Goal: Check status: Check status

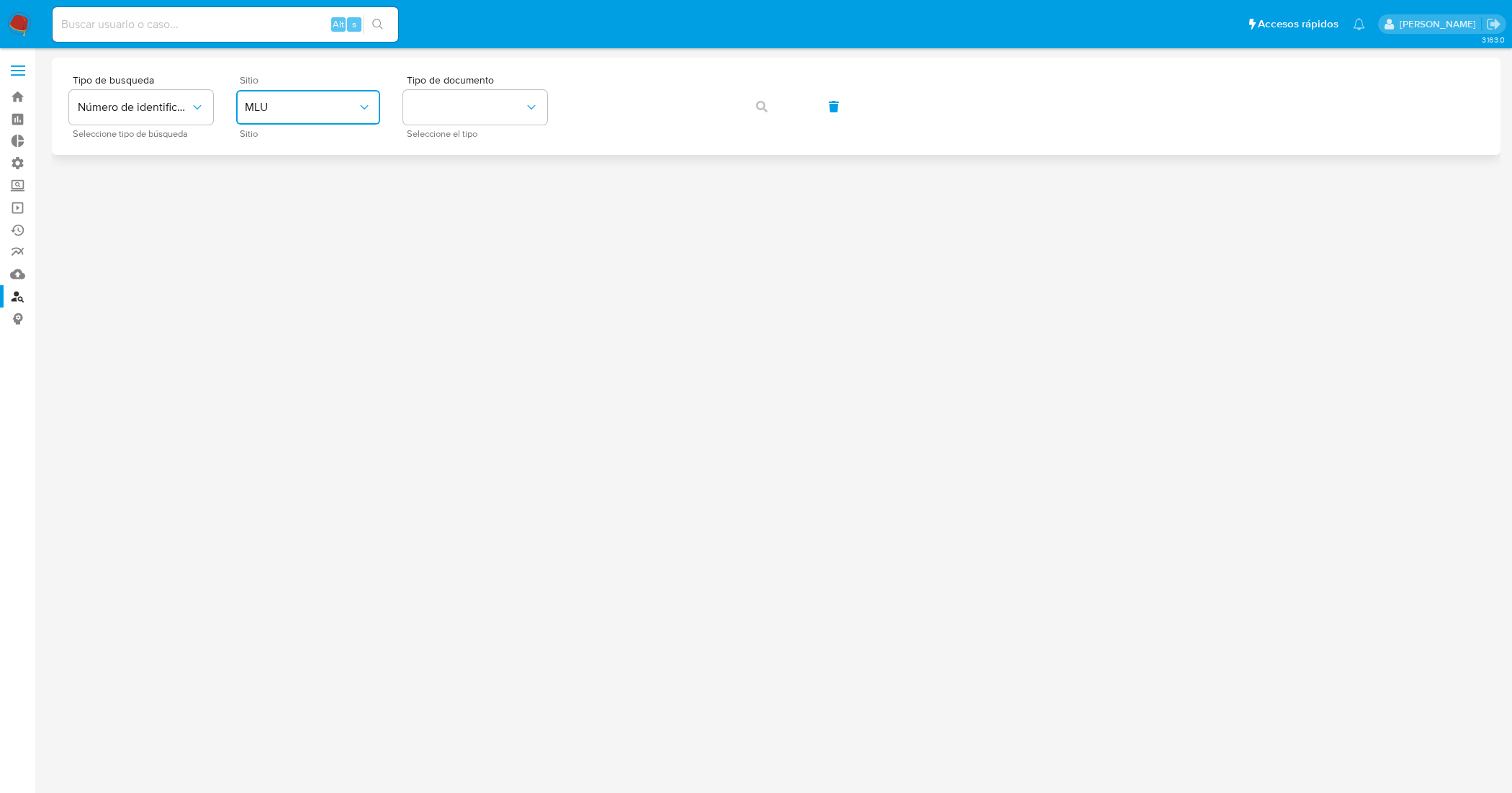
click at [281, 104] on span "MLU" at bounding box center [301, 107] width 113 height 15
click at [203, 20] on input at bounding box center [225, 25] width 345 height 18
click at [202, 22] on input at bounding box center [225, 25] width 345 height 18
paste input "TD0jiUGu8pX2jS8AZ1zyzIRW"
type input "TD0jiUGu8pX2jS8AZ1zyzIRW"
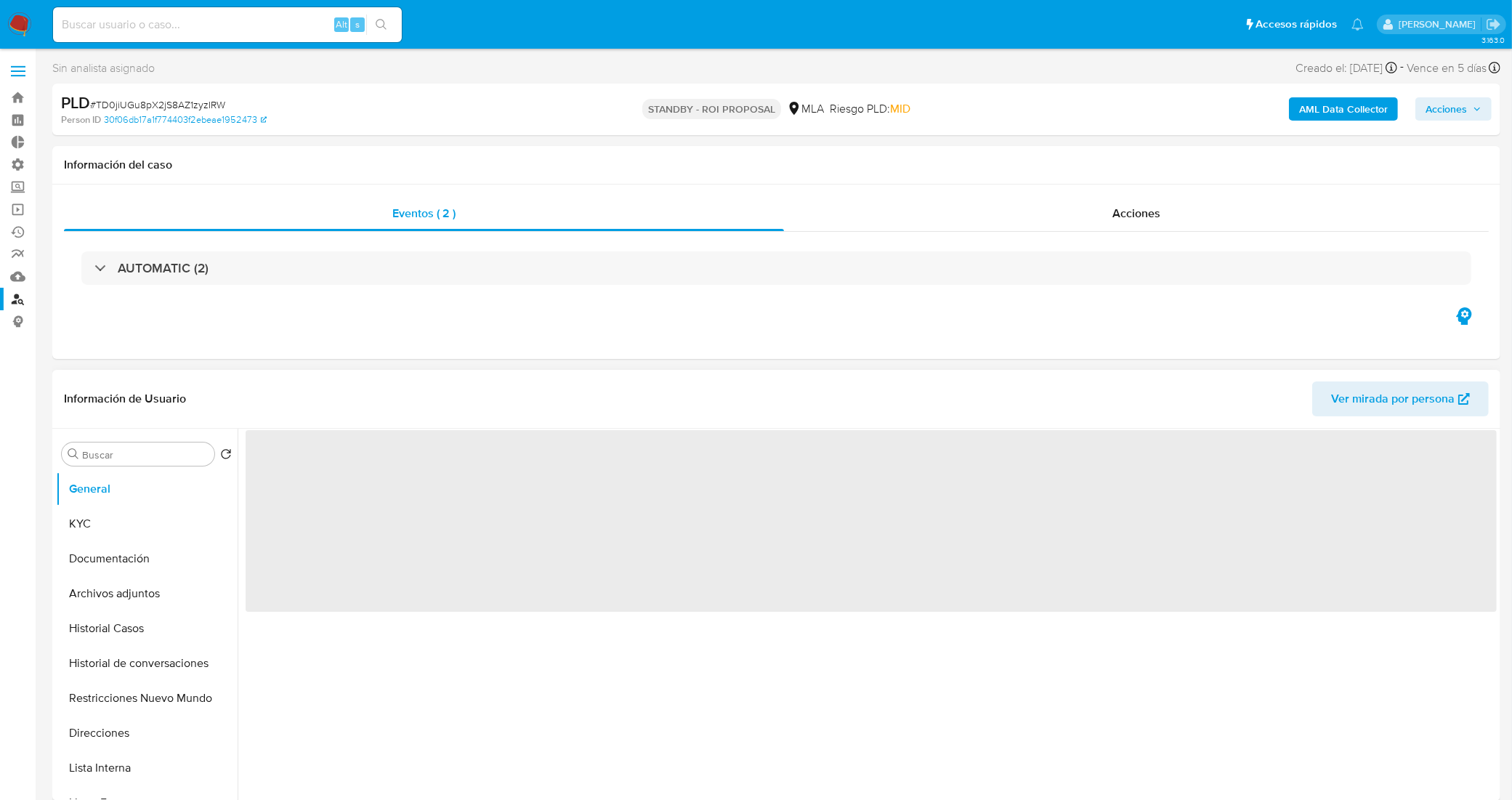
scroll to position [91, 0]
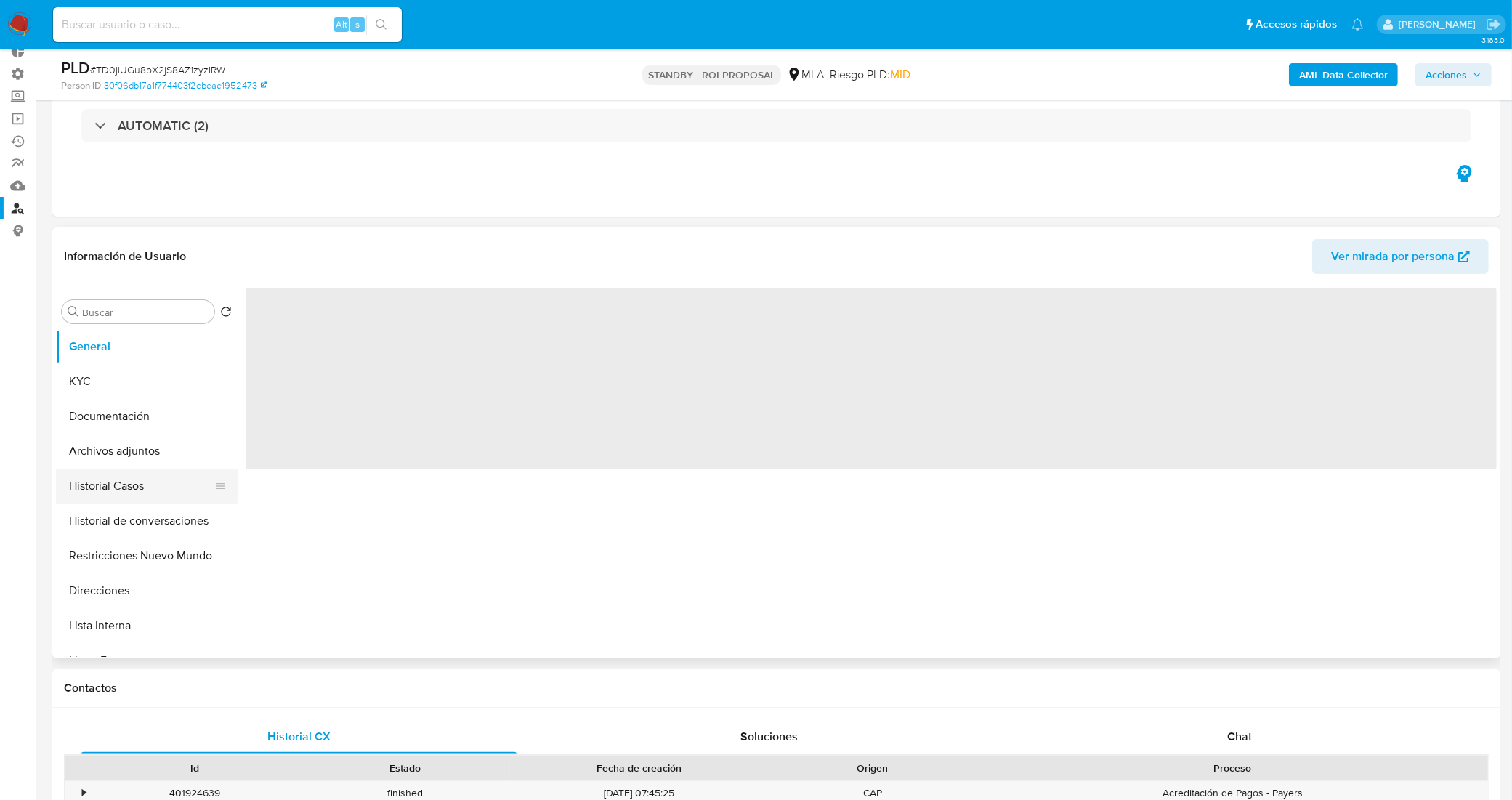
select select "10"
click at [113, 489] on button "Historial Casos" at bounding box center [141, 486] width 170 height 35
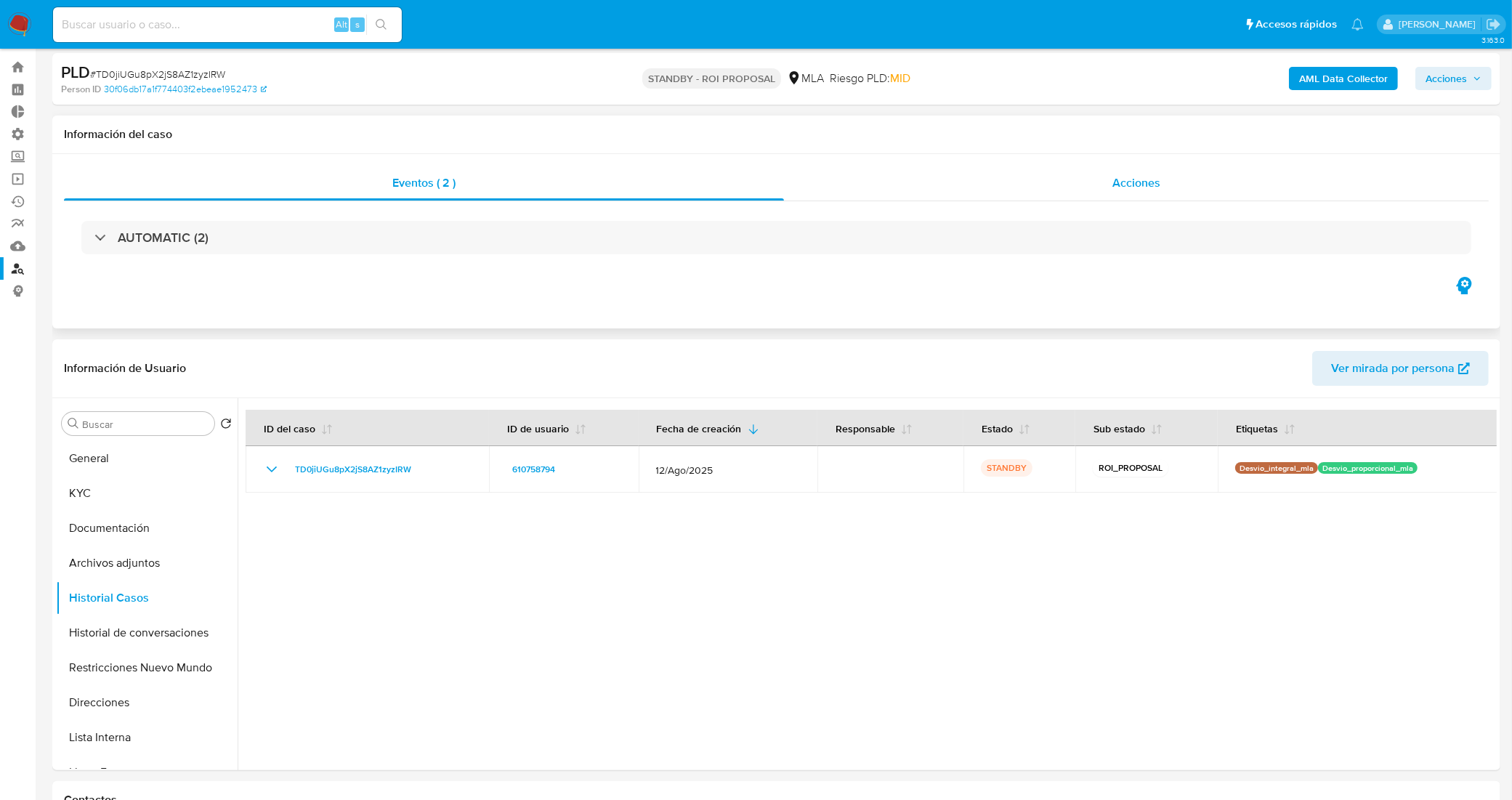
scroll to position [0, 0]
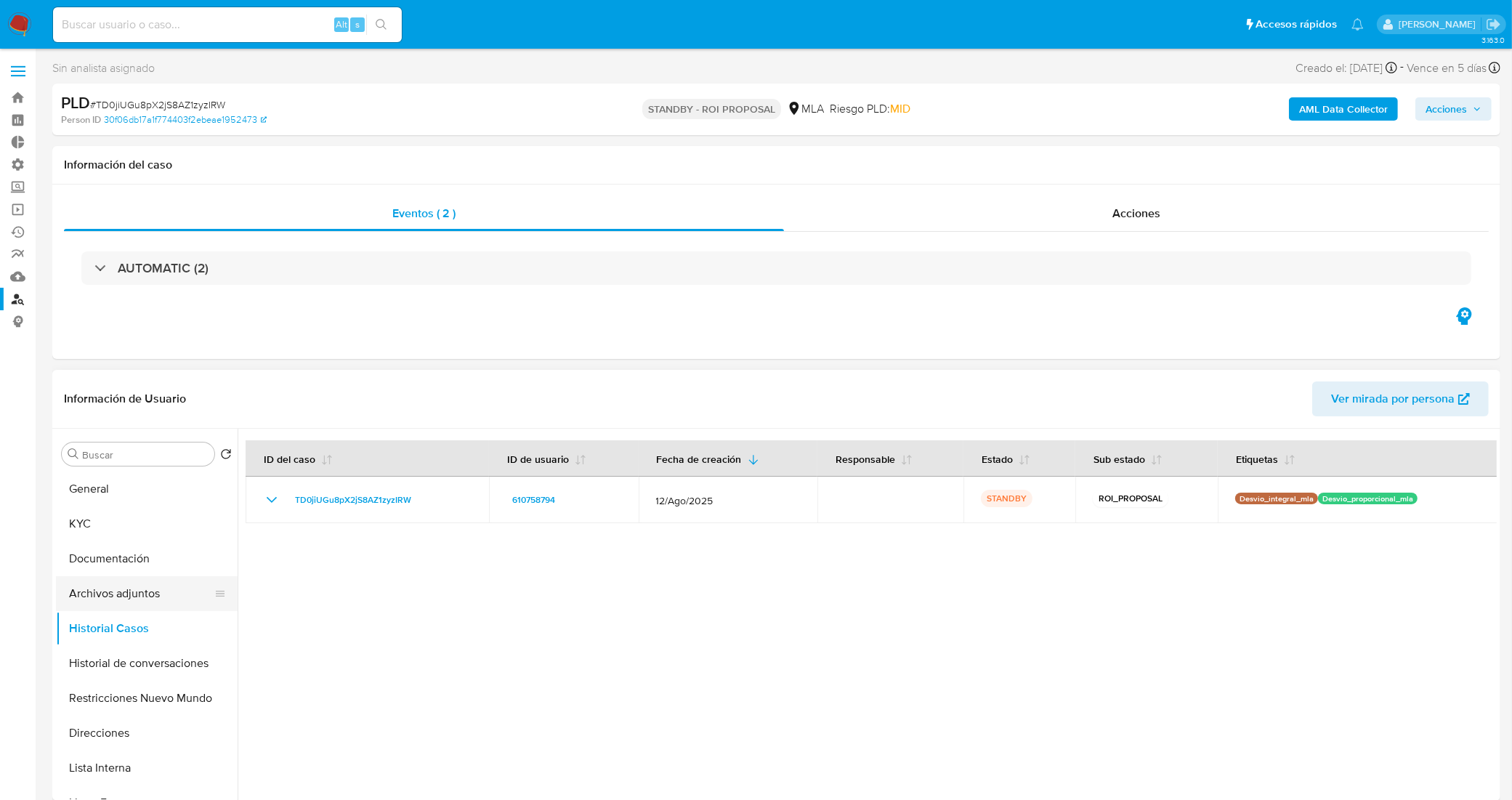
click at [152, 587] on button "Archivos adjuntos" at bounding box center [141, 593] width 170 height 35
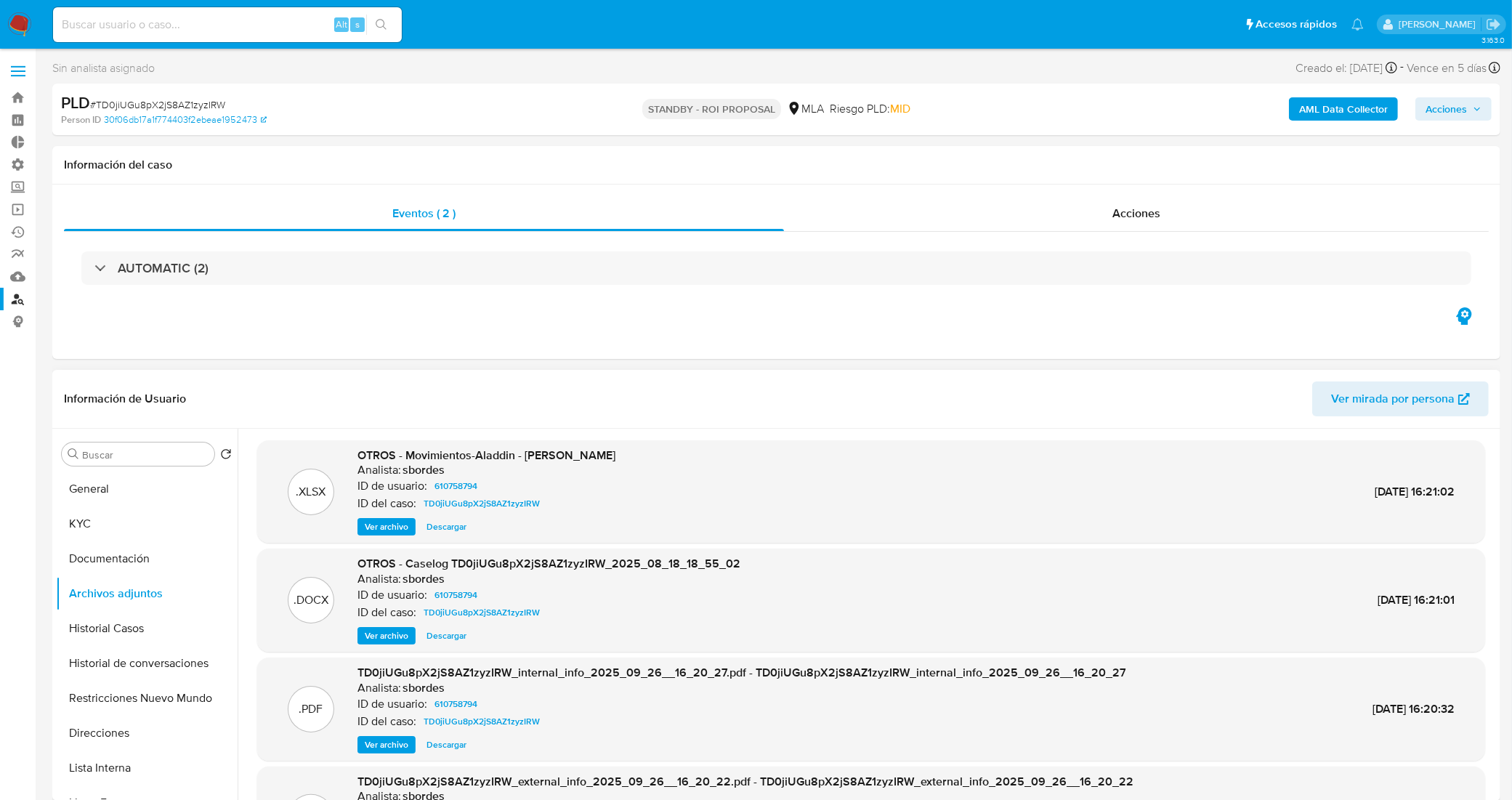
click at [435, 634] on span "Descargar" at bounding box center [446, 635] width 40 height 15
click at [1010, 212] on div "Acciones" at bounding box center [1136, 213] width 705 height 35
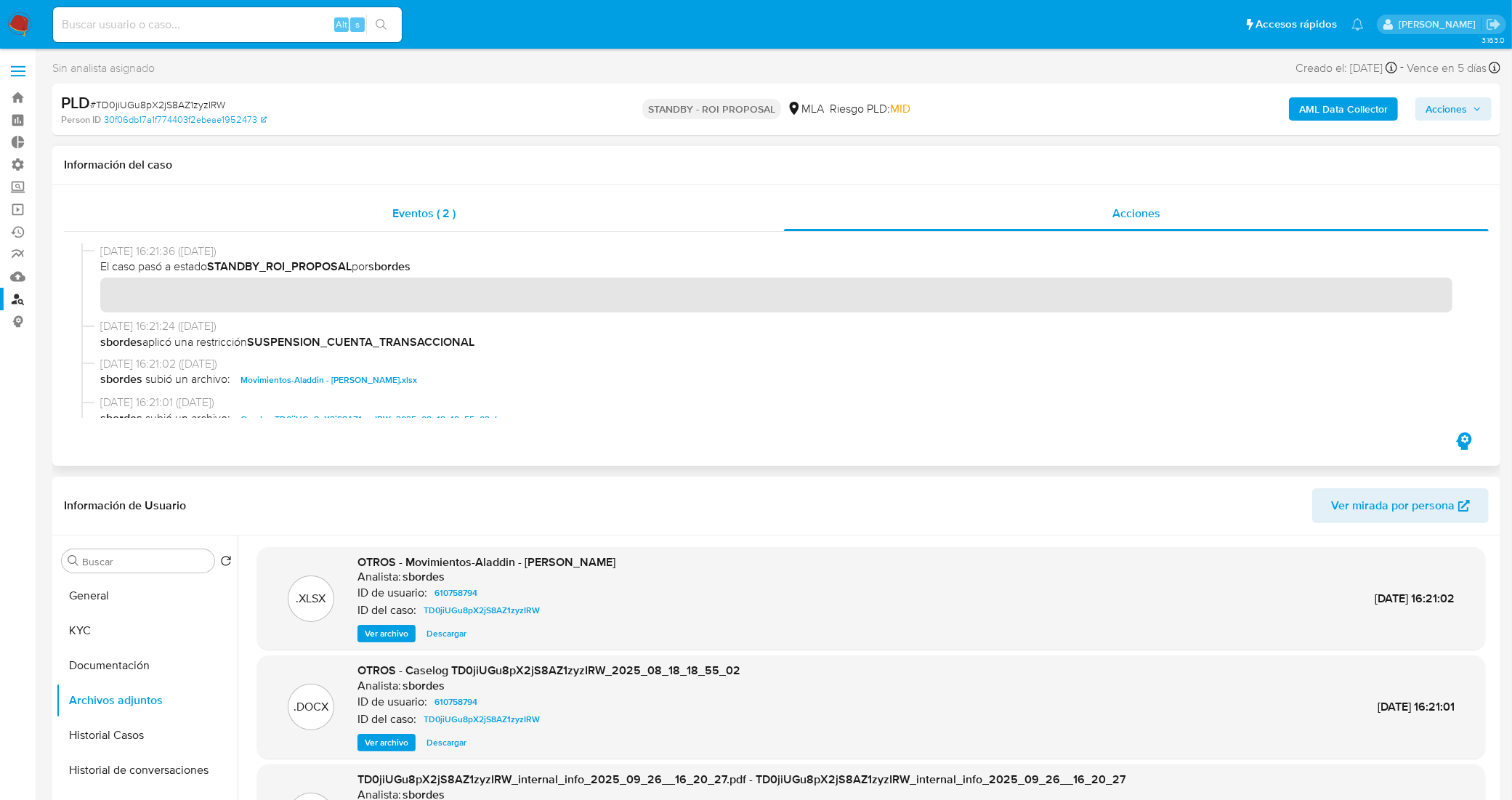
click at [464, 213] on div "Eventos ( 2 )" at bounding box center [424, 213] width 720 height 35
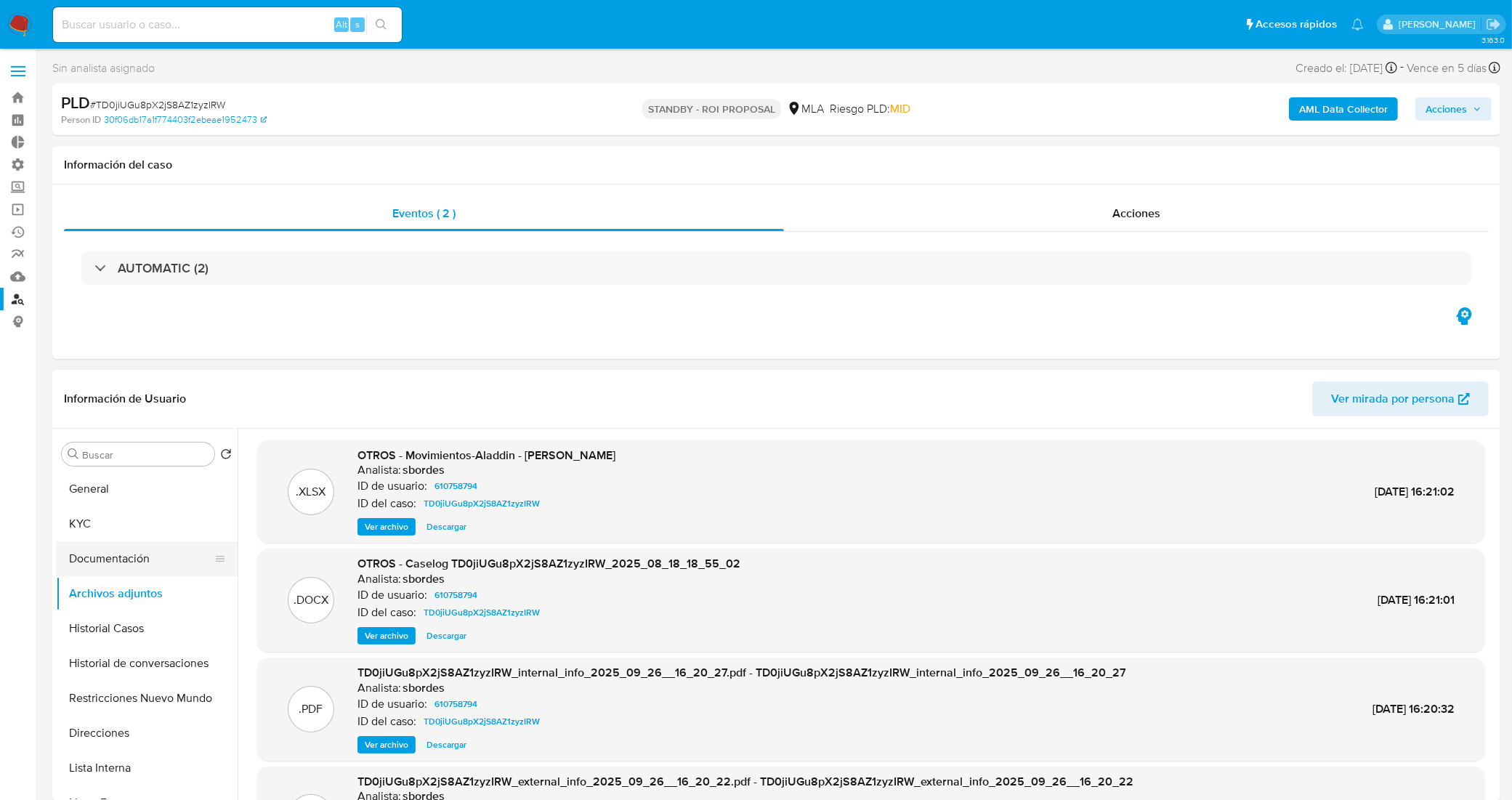
click at [128, 549] on button "Documentación" at bounding box center [141, 558] width 170 height 35
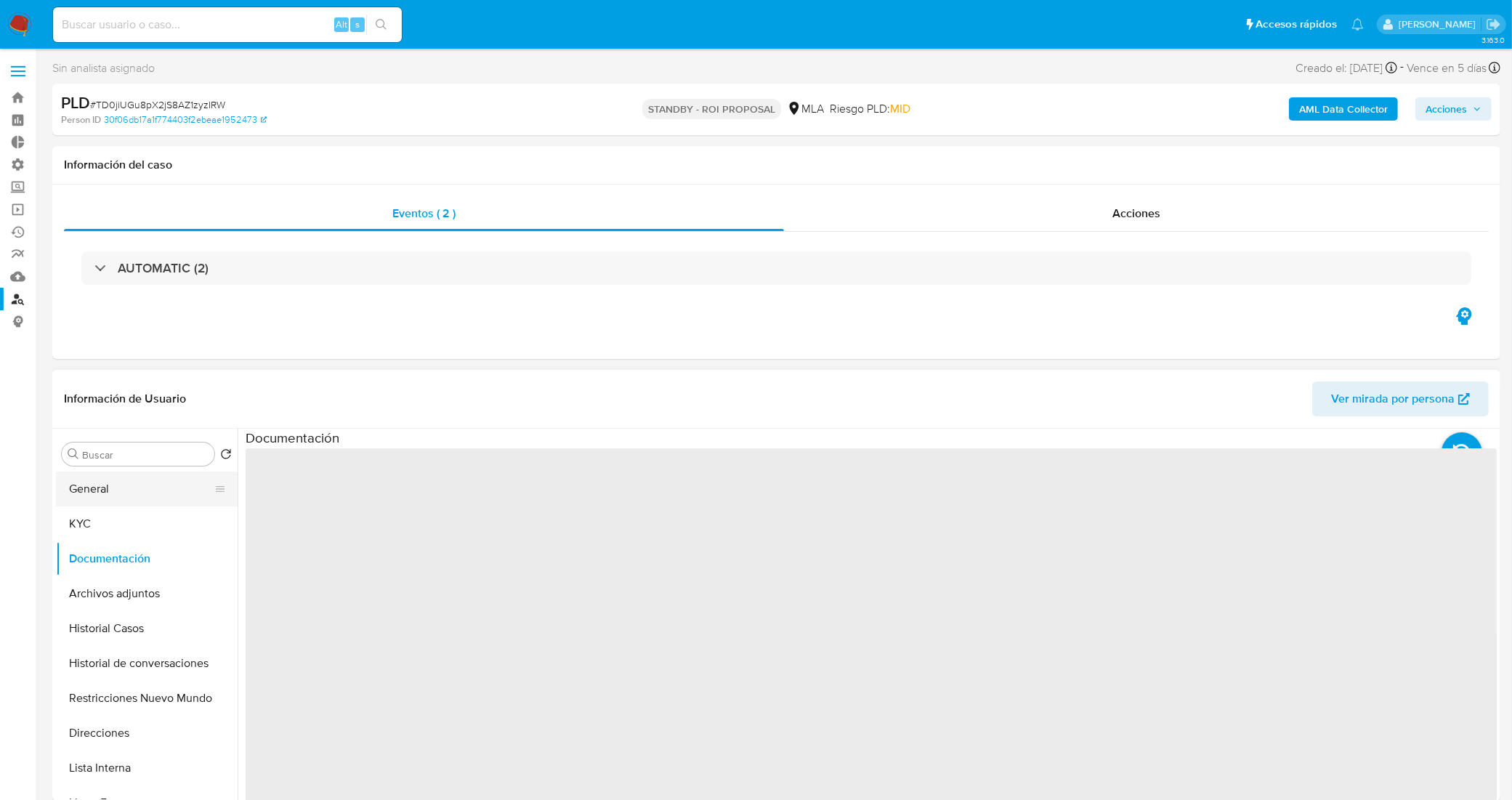
click at [137, 498] on button "General" at bounding box center [141, 488] width 170 height 35
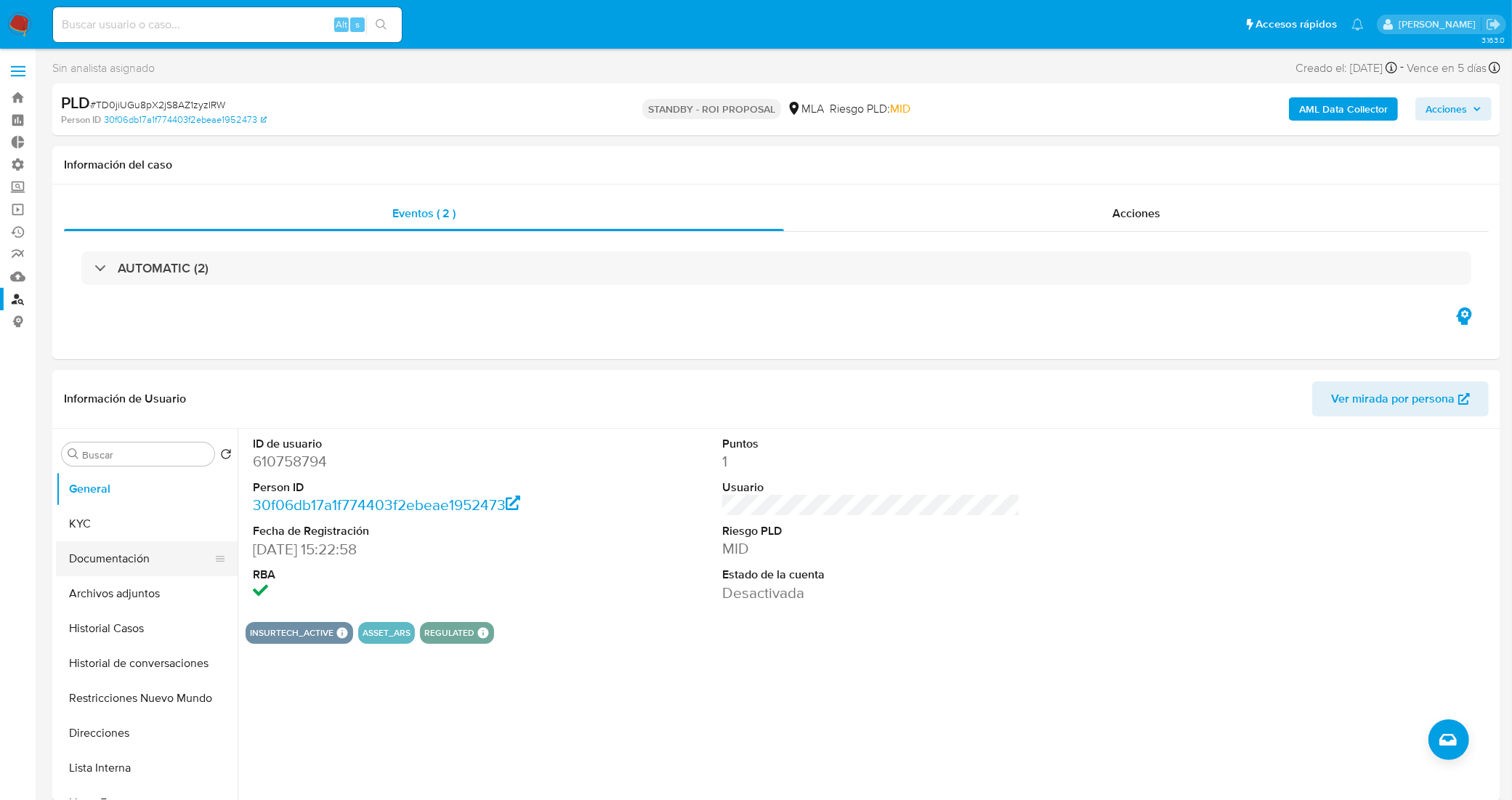
click at [138, 568] on button "Documentación" at bounding box center [141, 558] width 170 height 35
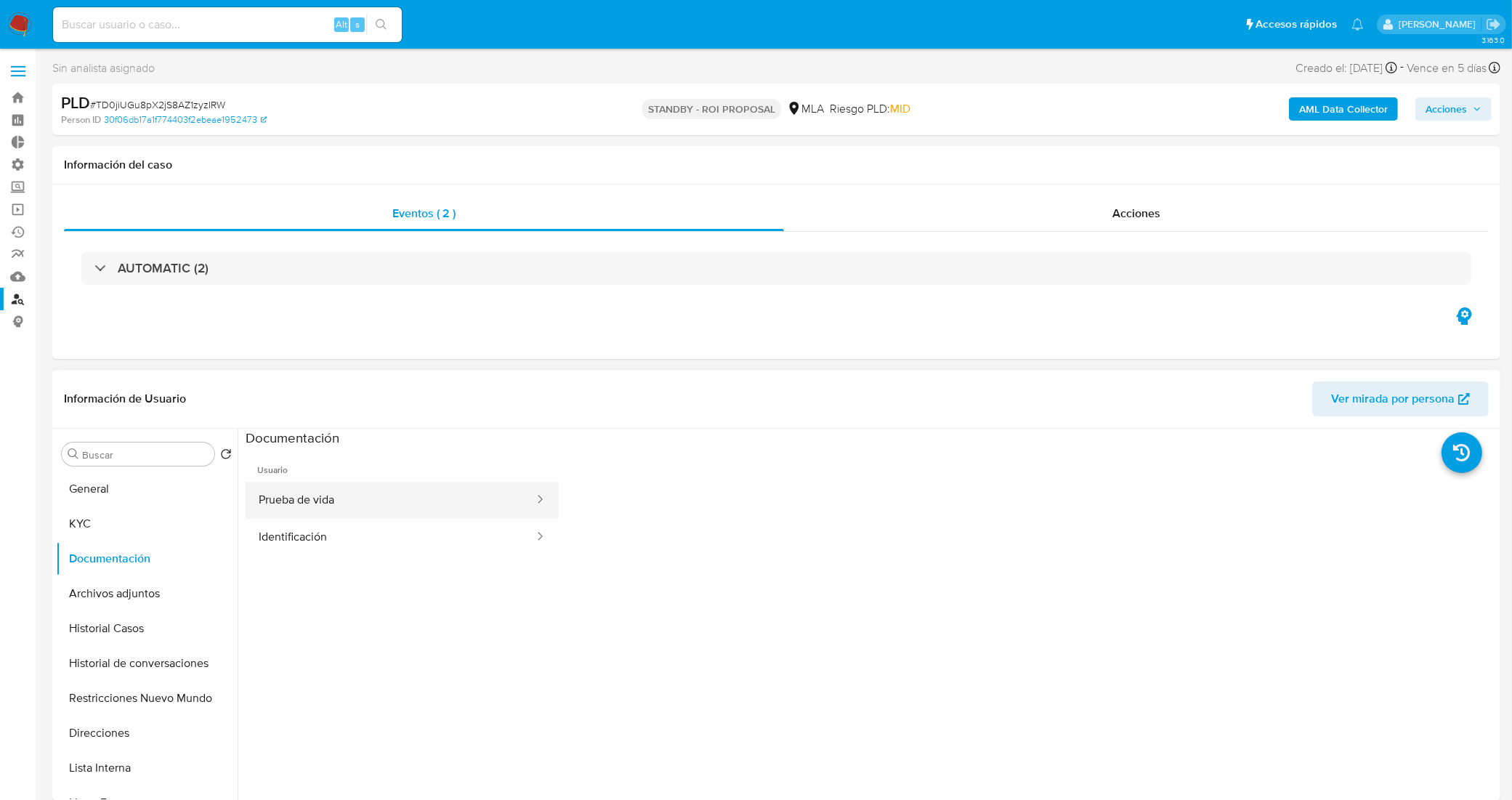
click at [335, 509] on button "Prueba de vida" at bounding box center [390, 500] width 290 height 37
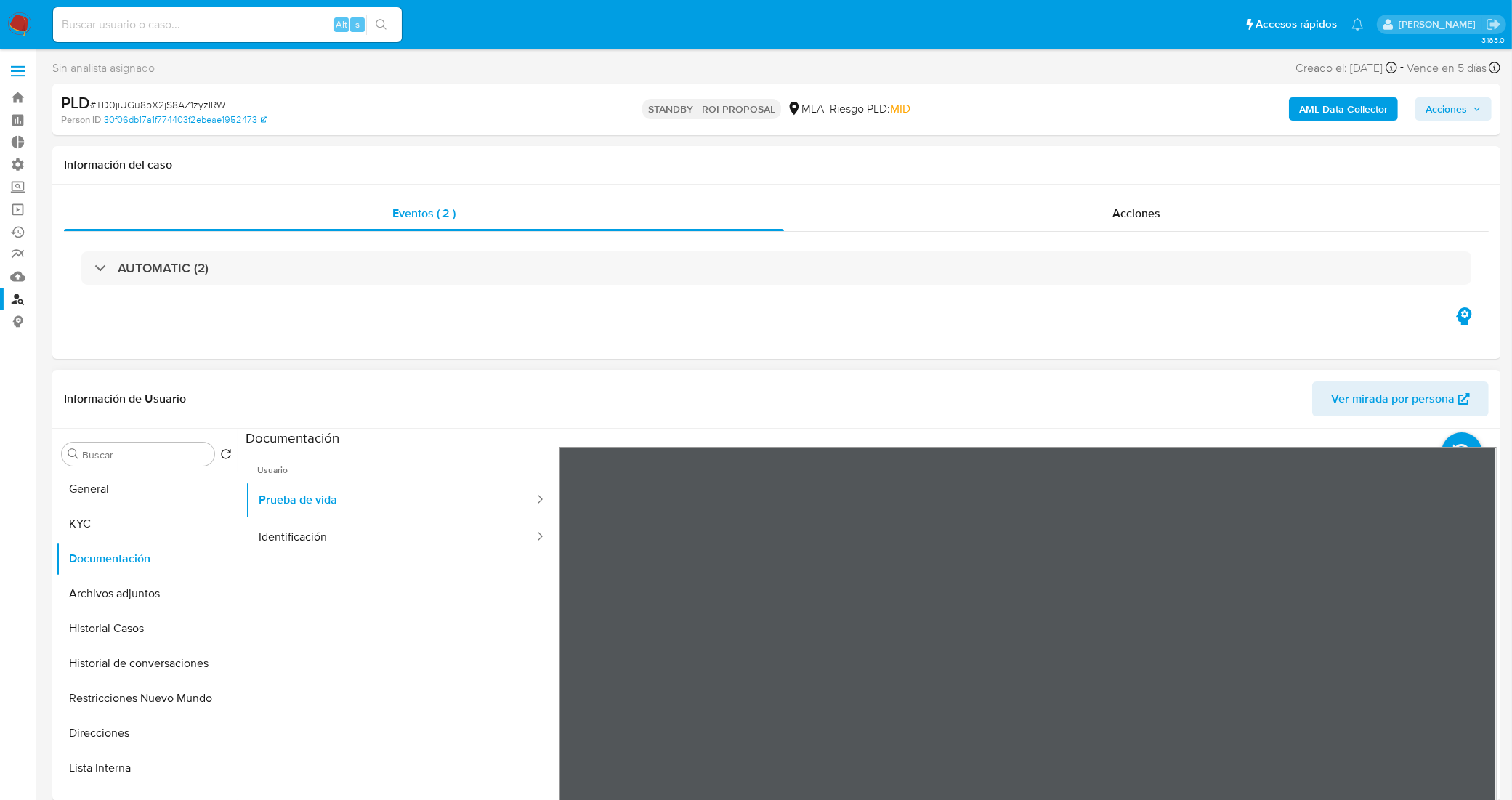
click at [296, 557] on ul "Usuario Prueba de vida Identificación" at bounding box center [402, 656] width 313 height 418
click at [303, 540] on button "Identificación" at bounding box center [390, 537] width 290 height 37
drag, startPoint x: 114, startPoint y: 634, endPoint x: 152, endPoint y: 635, distance: 38.0
click at [114, 636] on button "Historial Casos" at bounding box center [141, 628] width 170 height 35
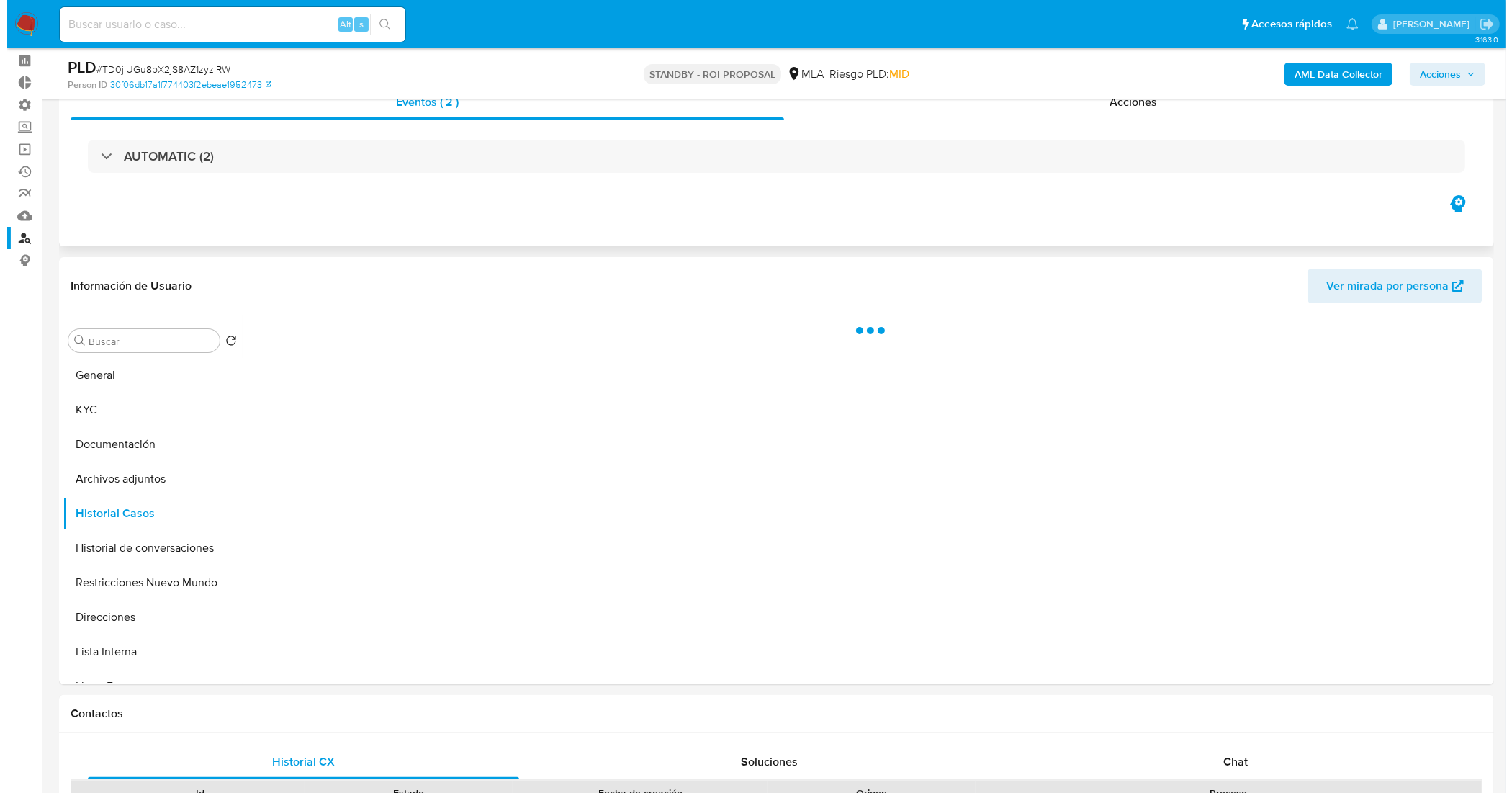
scroll to position [90, 0]
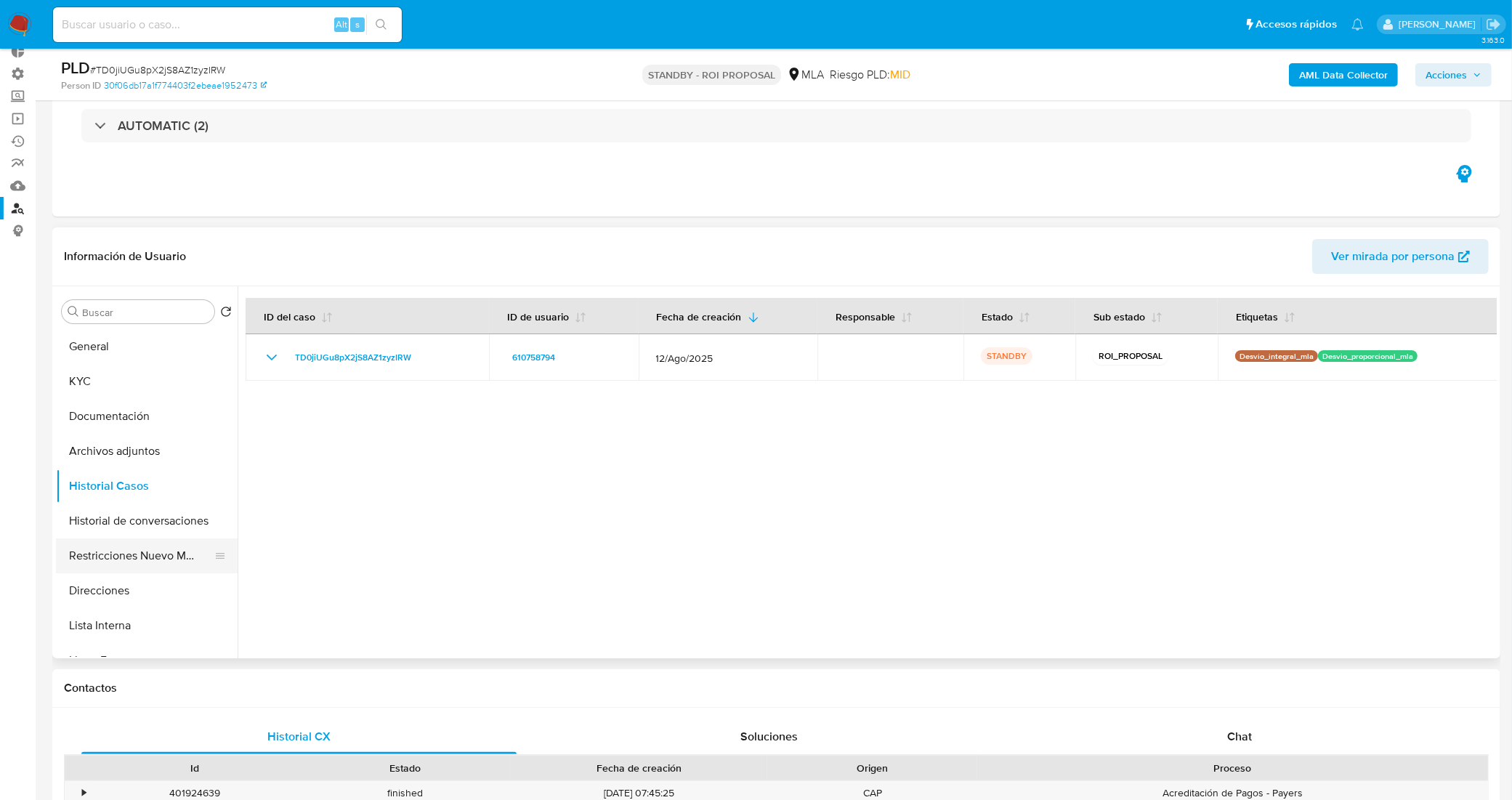
click at [160, 550] on button "Restricciones Nuevo Mundo" at bounding box center [141, 555] width 170 height 35
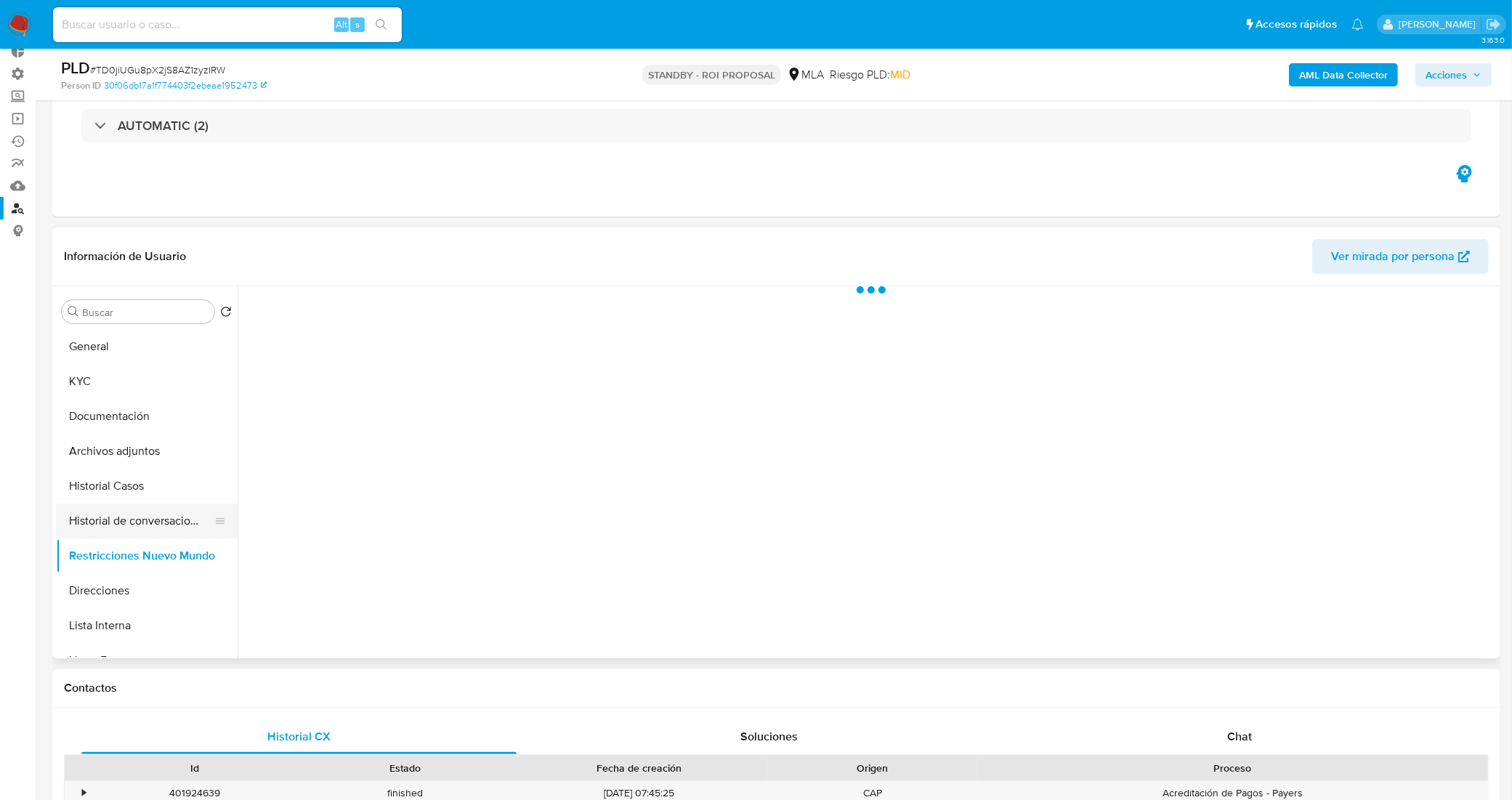
click at [148, 533] on button "Historial de conversaciones" at bounding box center [141, 520] width 170 height 35
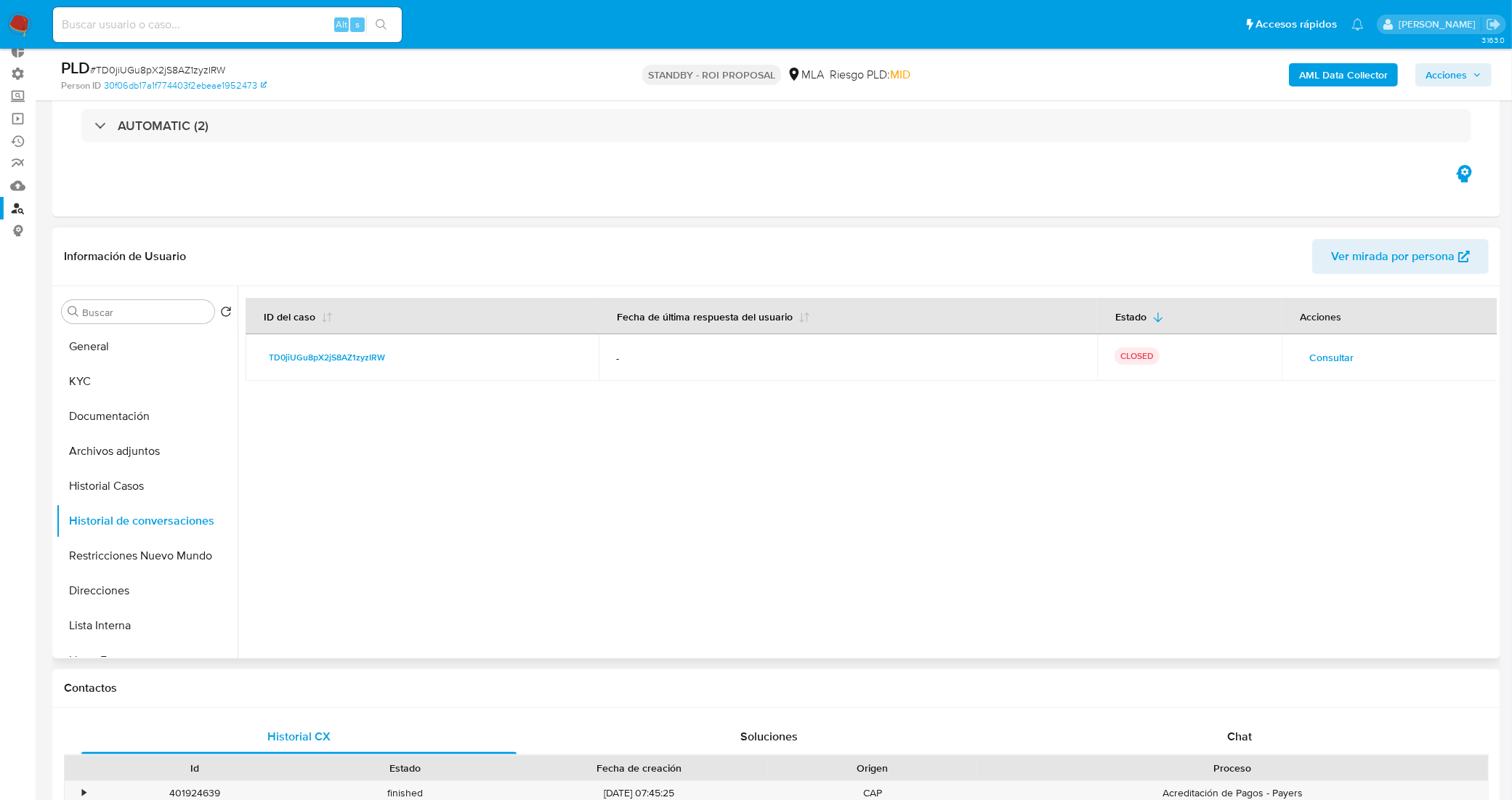
click at [1339, 349] on span "Consultar" at bounding box center [1331, 358] width 44 height 20
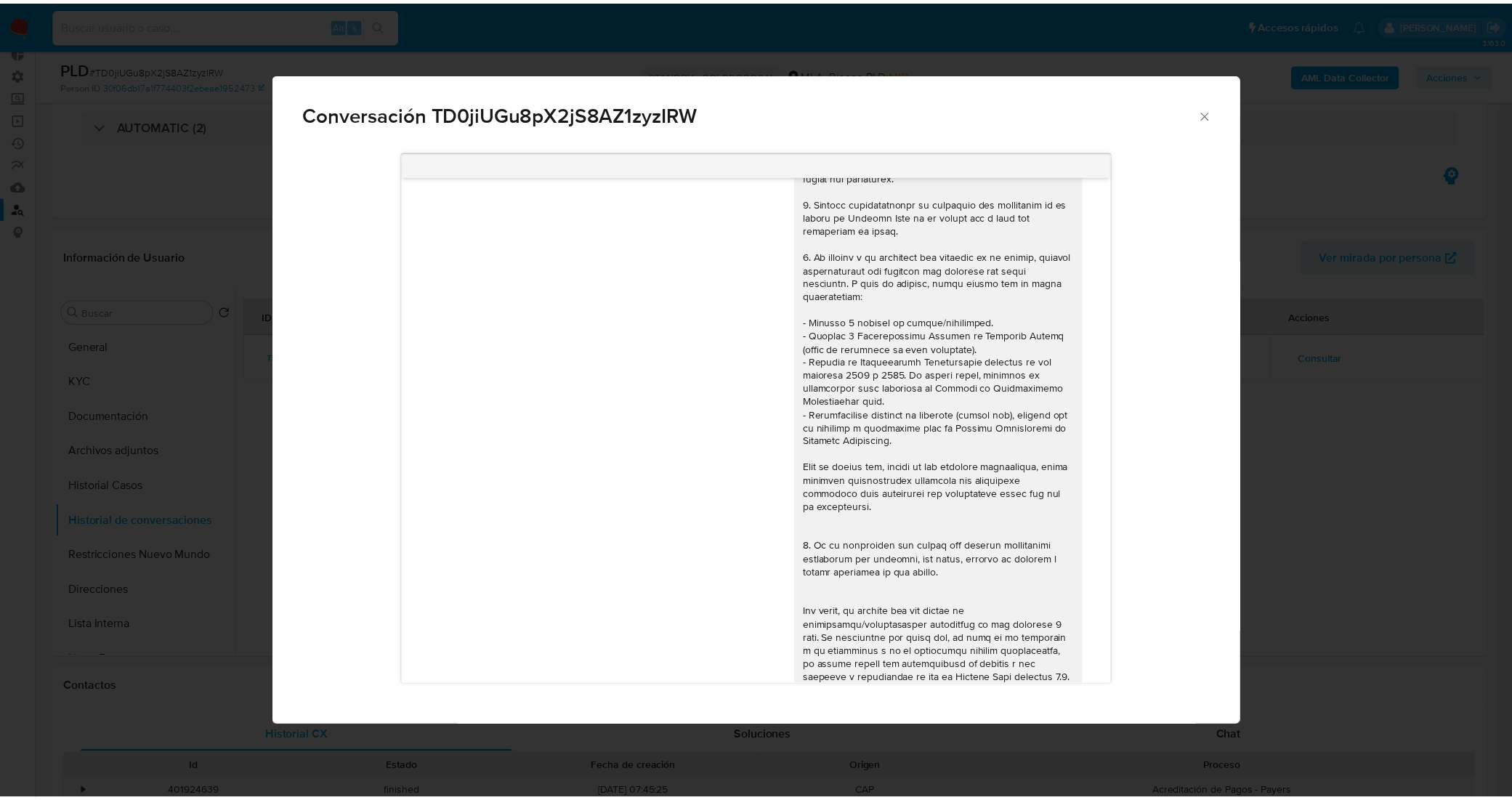
scroll to position [0, 0]
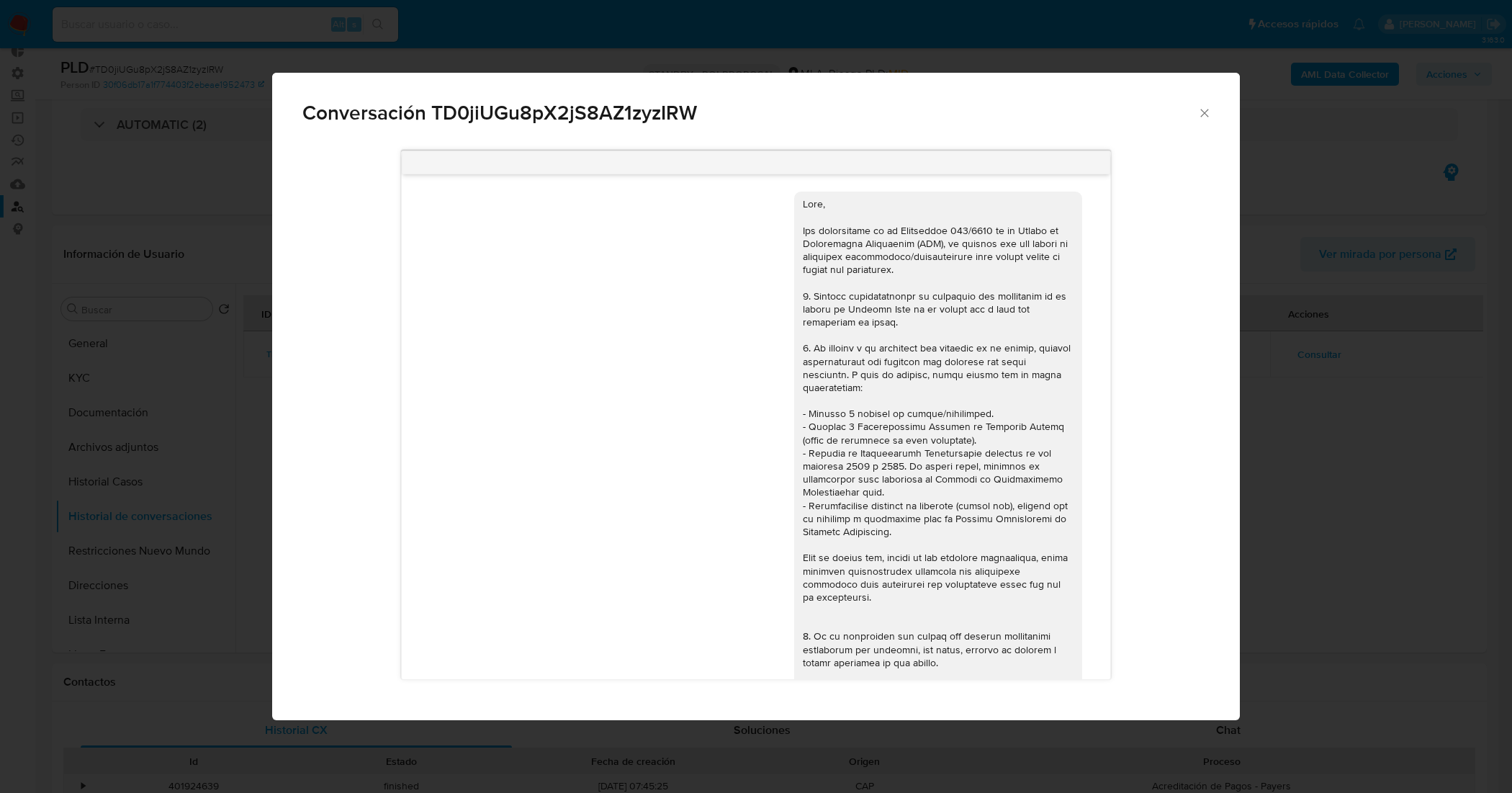
click at [1198, 116] on icon "Cerrar" at bounding box center [1205, 113] width 15 height 15
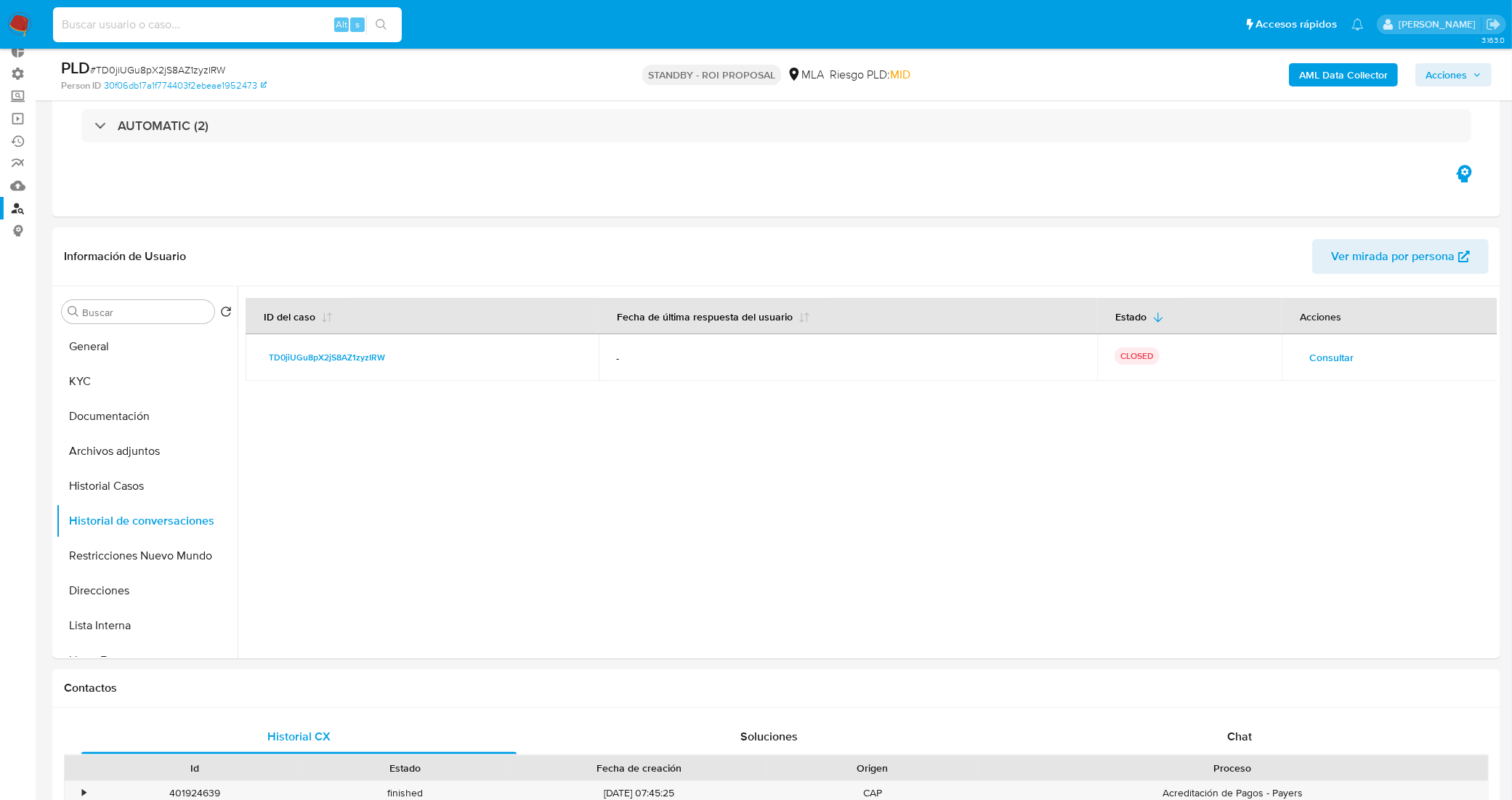
click at [196, 30] on input at bounding box center [227, 25] width 348 height 19
paste input "439507112"
type input "439507112"
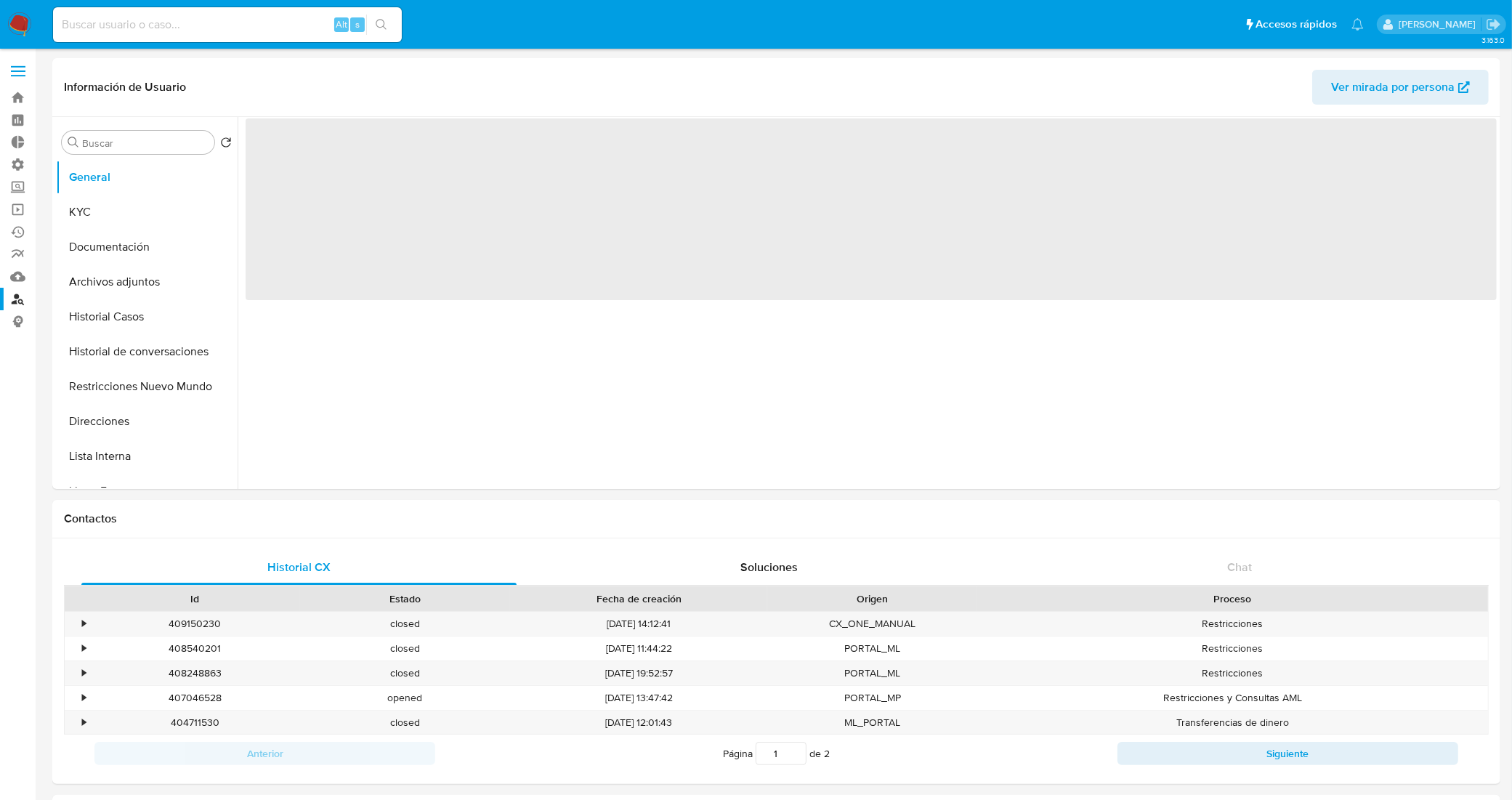
select select "10"
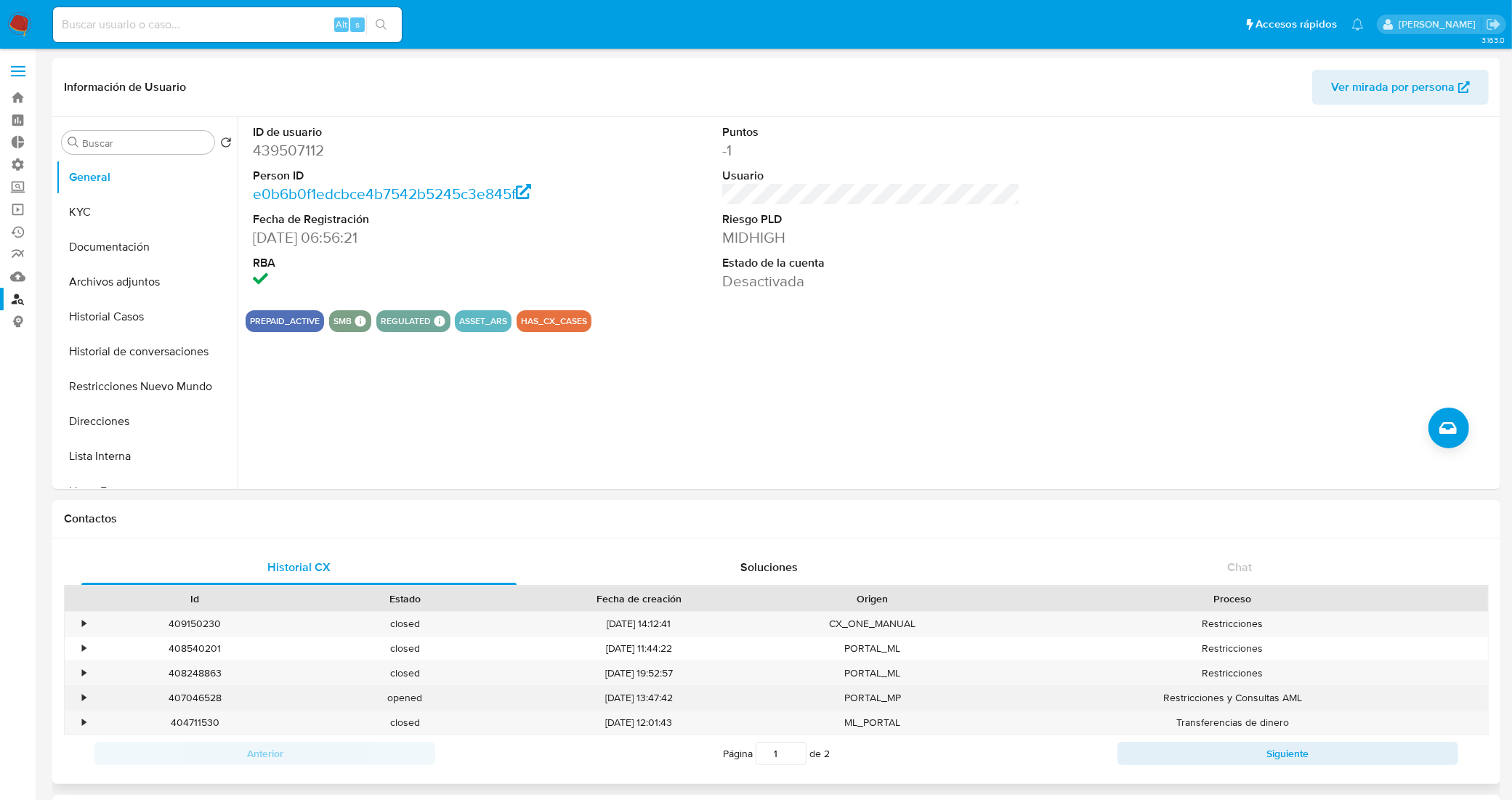
click at [204, 696] on div "407046528" at bounding box center [195, 697] width 210 height 24
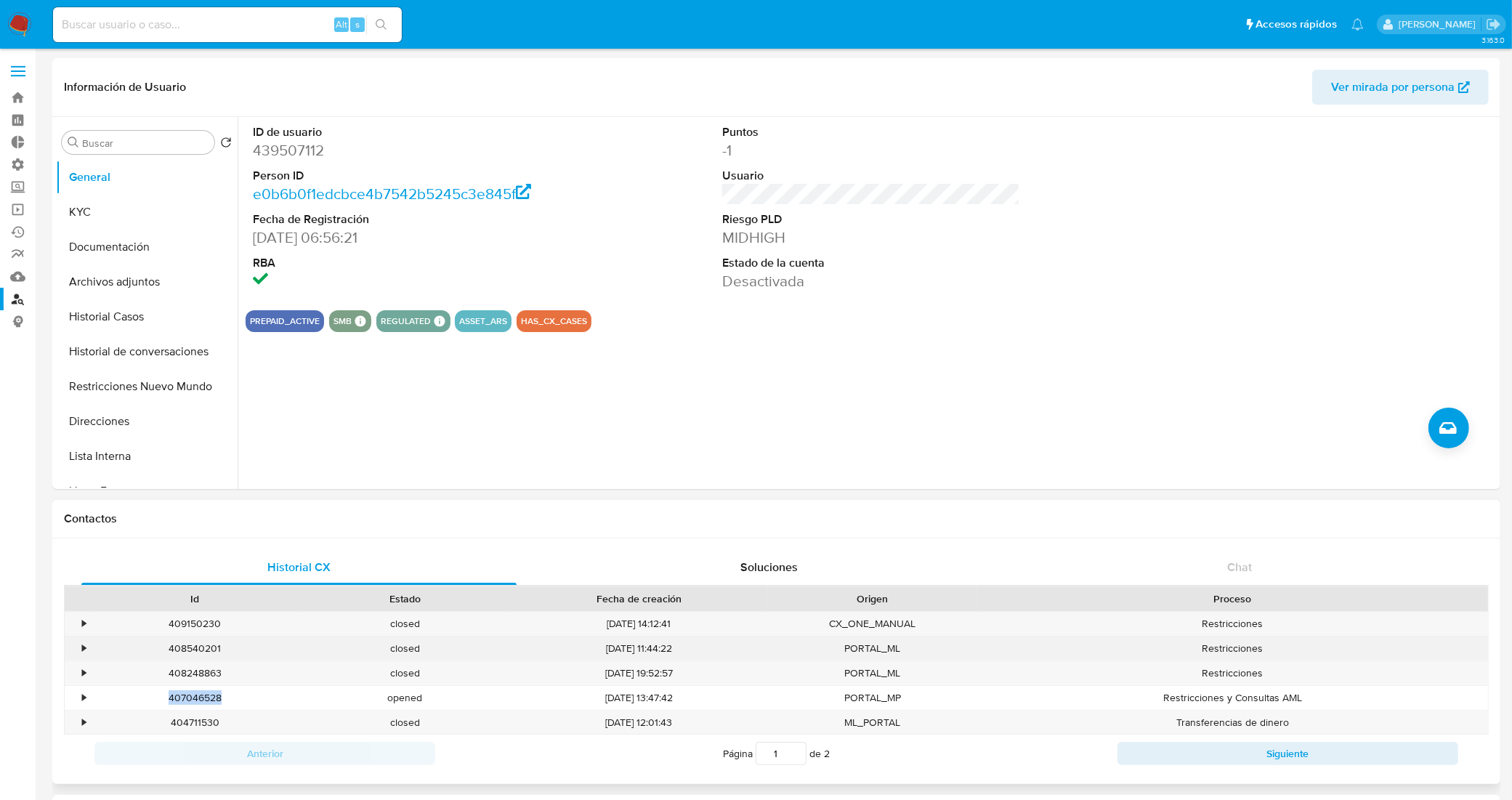
copy div "407046528"
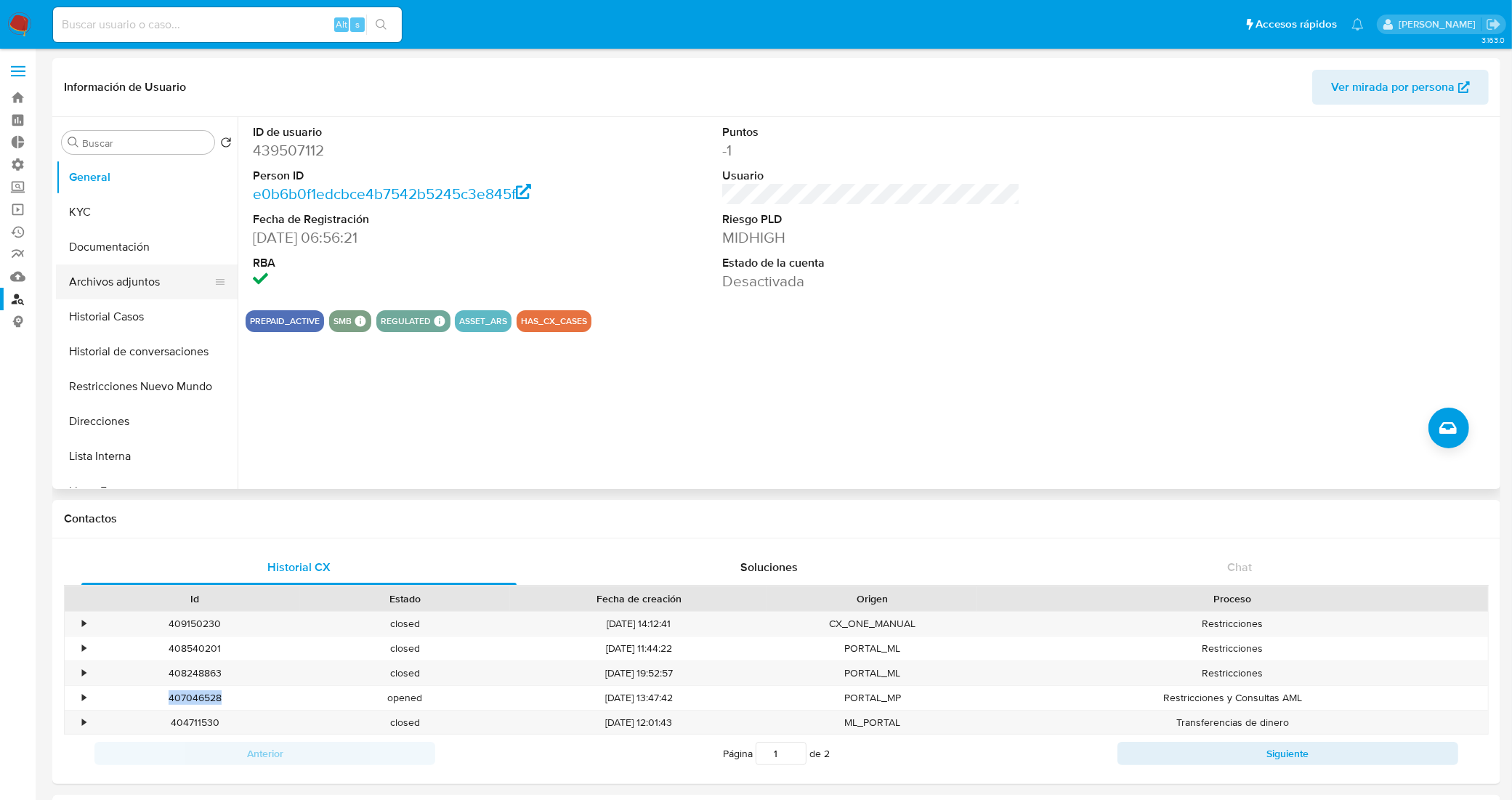
click at [117, 287] on button "Archivos adjuntos" at bounding box center [141, 281] width 170 height 35
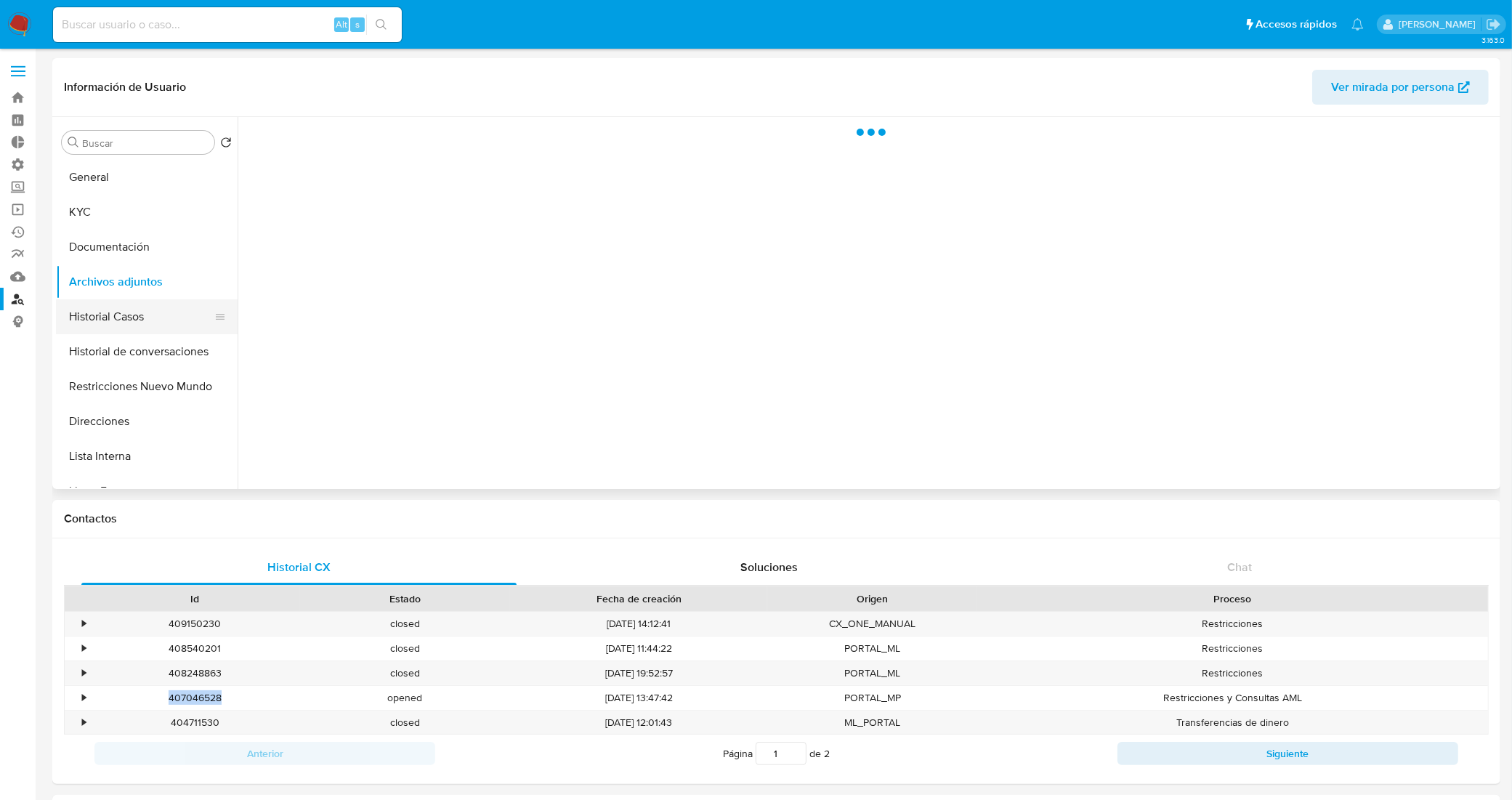
click at [117, 328] on button "Historial Casos" at bounding box center [141, 316] width 170 height 35
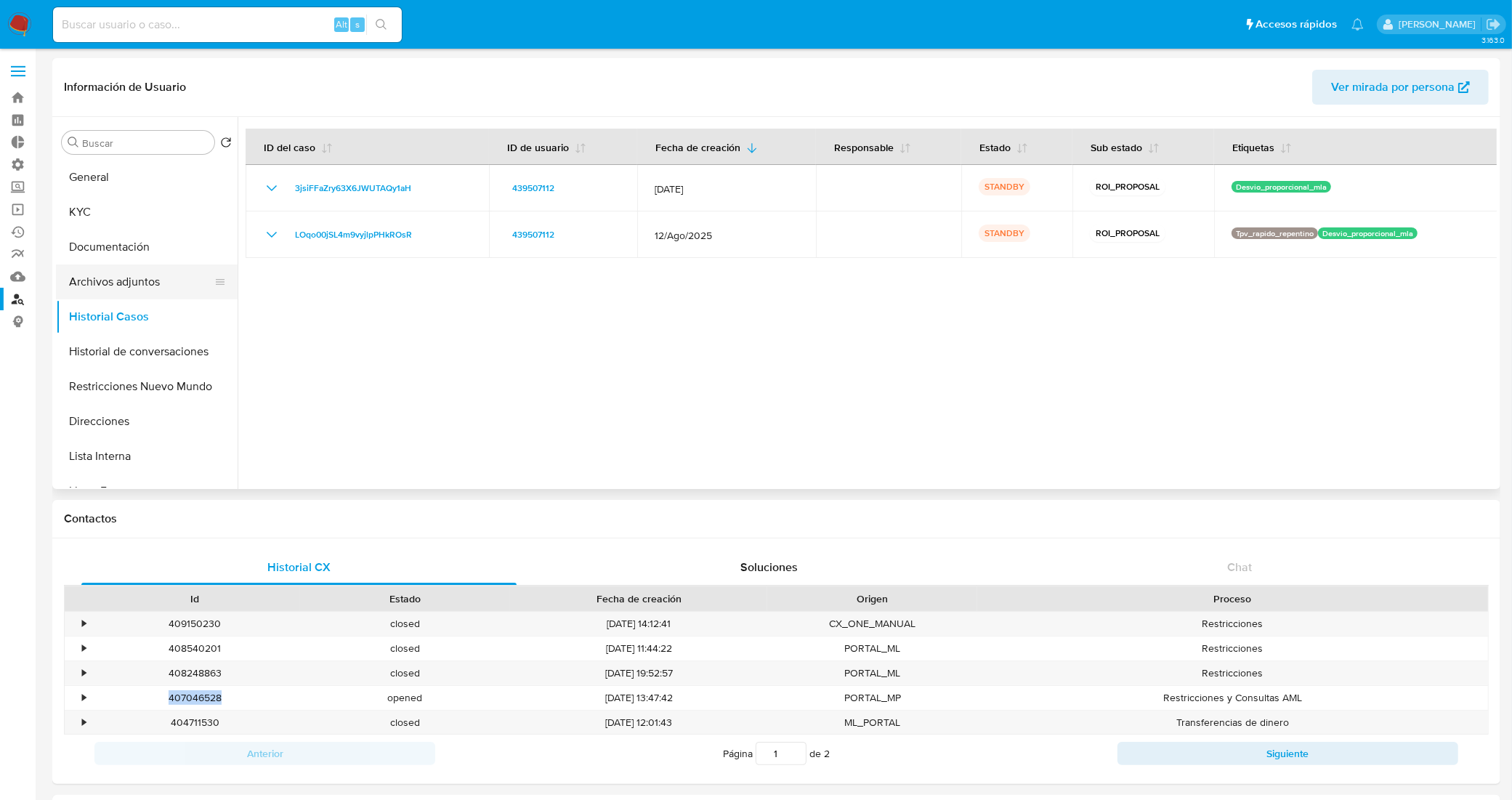
click at [133, 285] on button "Archivos adjuntos" at bounding box center [141, 281] width 170 height 35
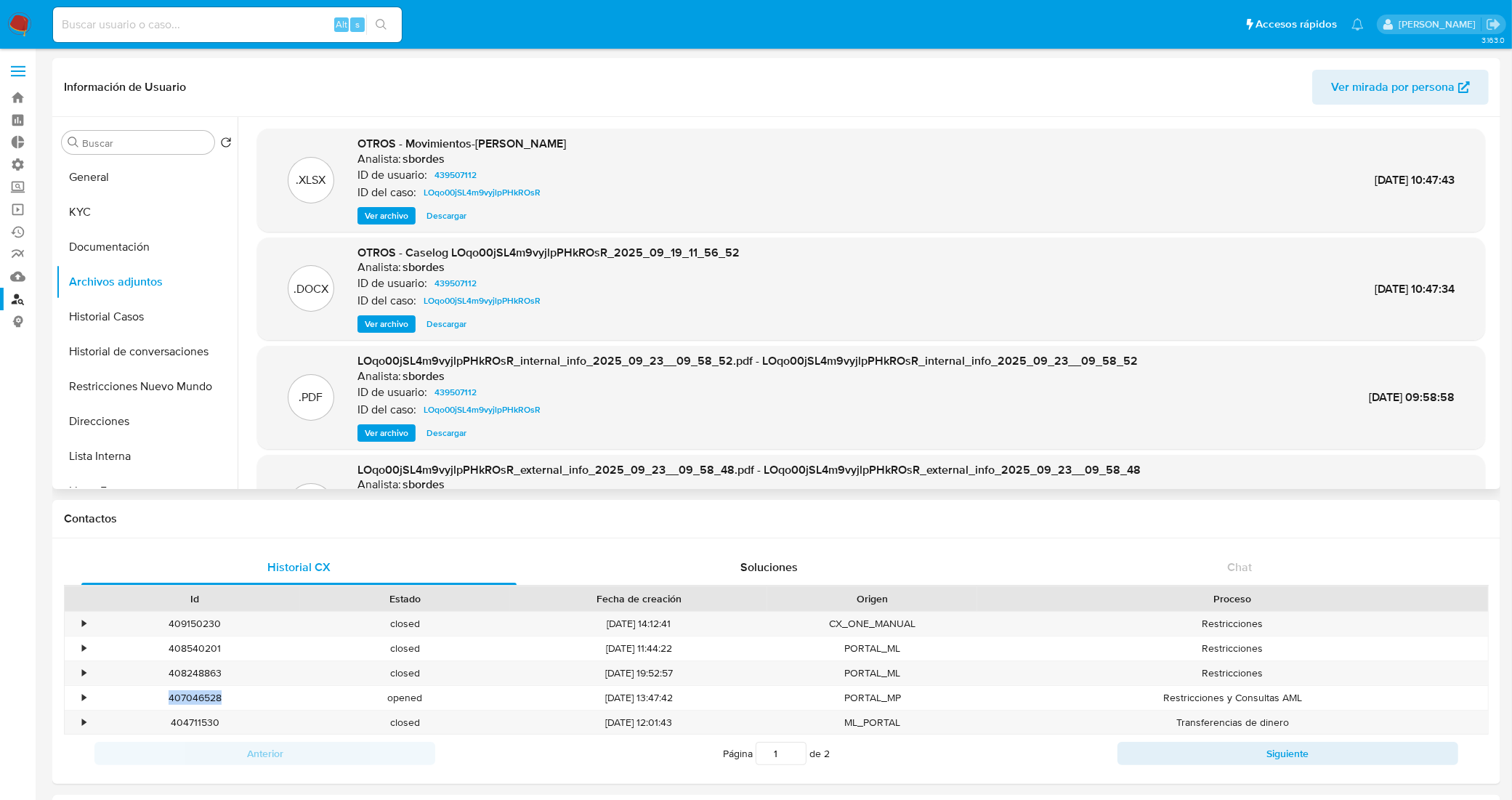
click at [441, 326] on span "Descargar" at bounding box center [446, 323] width 40 height 15
click at [126, 179] on button "General" at bounding box center [141, 177] width 170 height 35
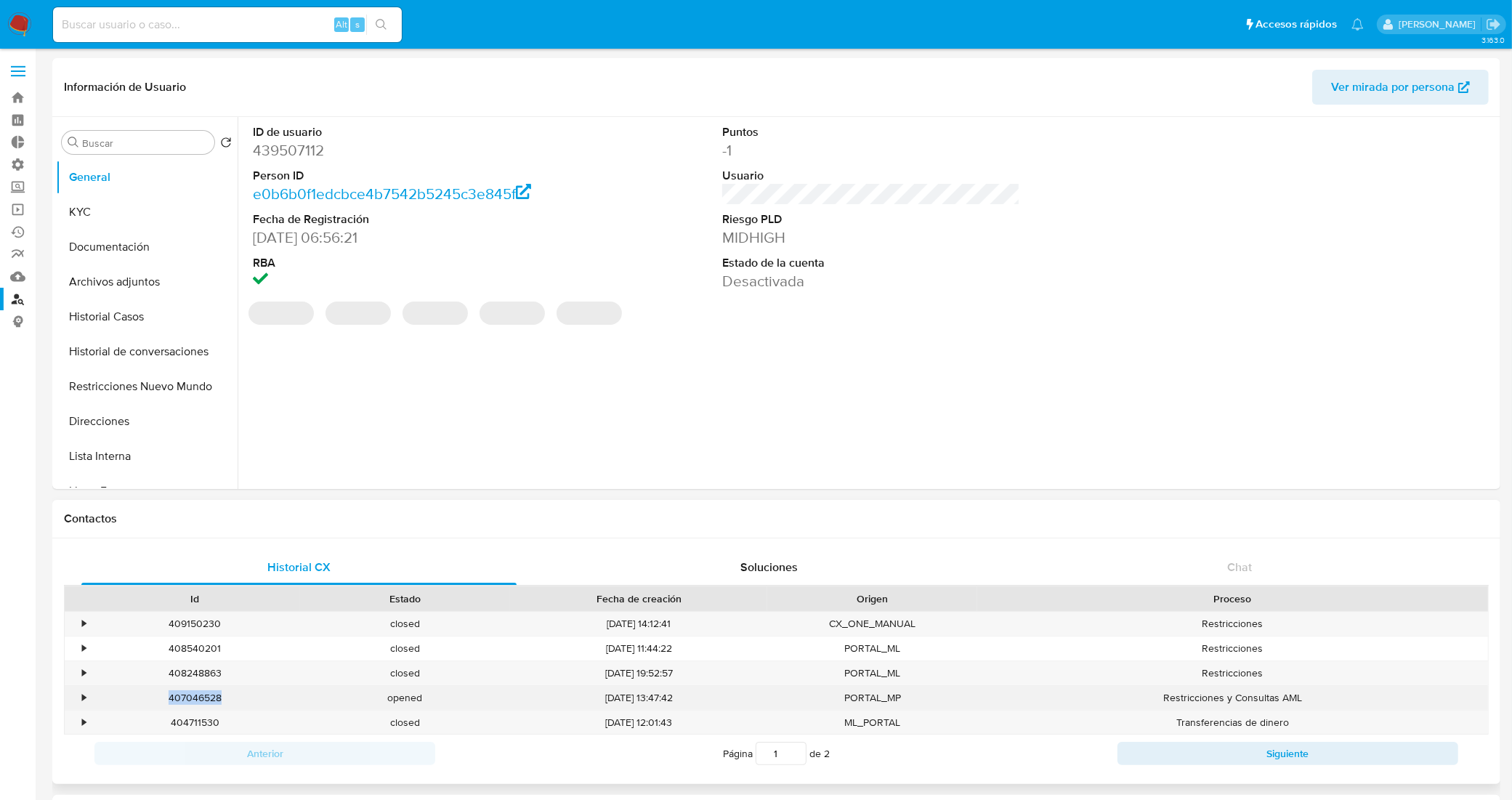
click at [185, 697] on div "407046528" at bounding box center [195, 697] width 210 height 24
copy div "407046528"
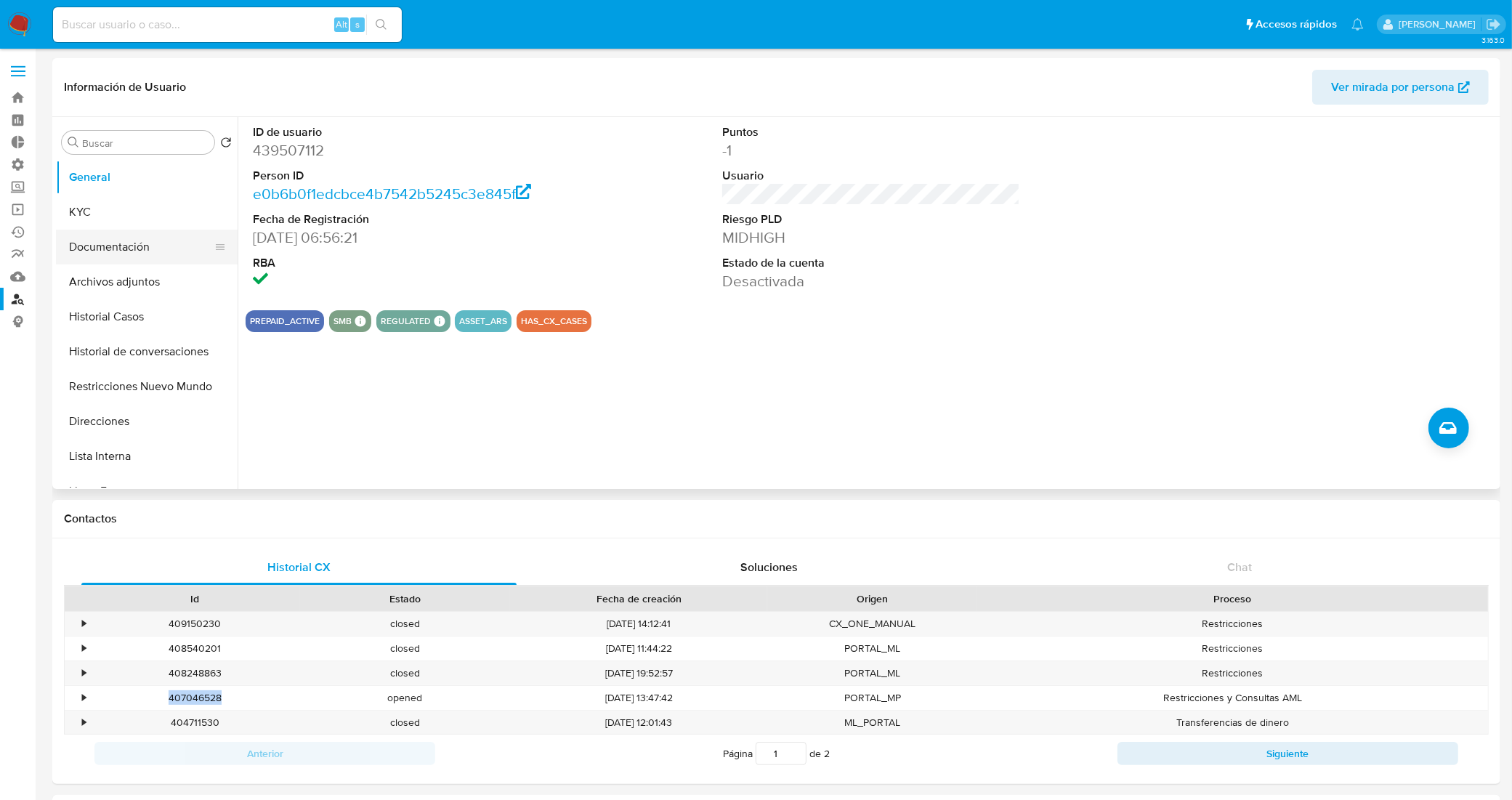
click at [150, 240] on button "Documentación" at bounding box center [141, 246] width 170 height 35
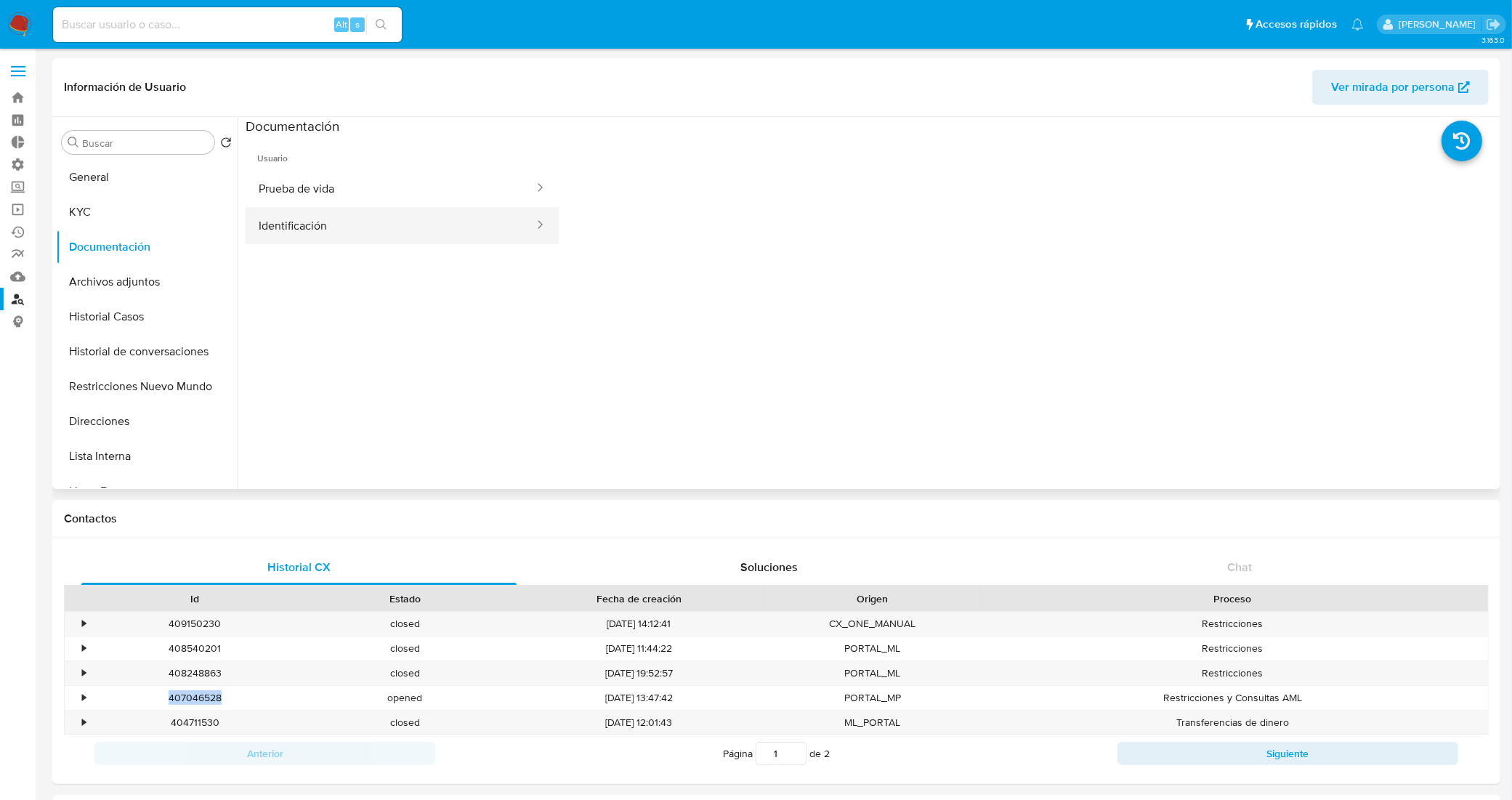
click at [408, 225] on button "Identificación" at bounding box center [390, 225] width 290 height 37
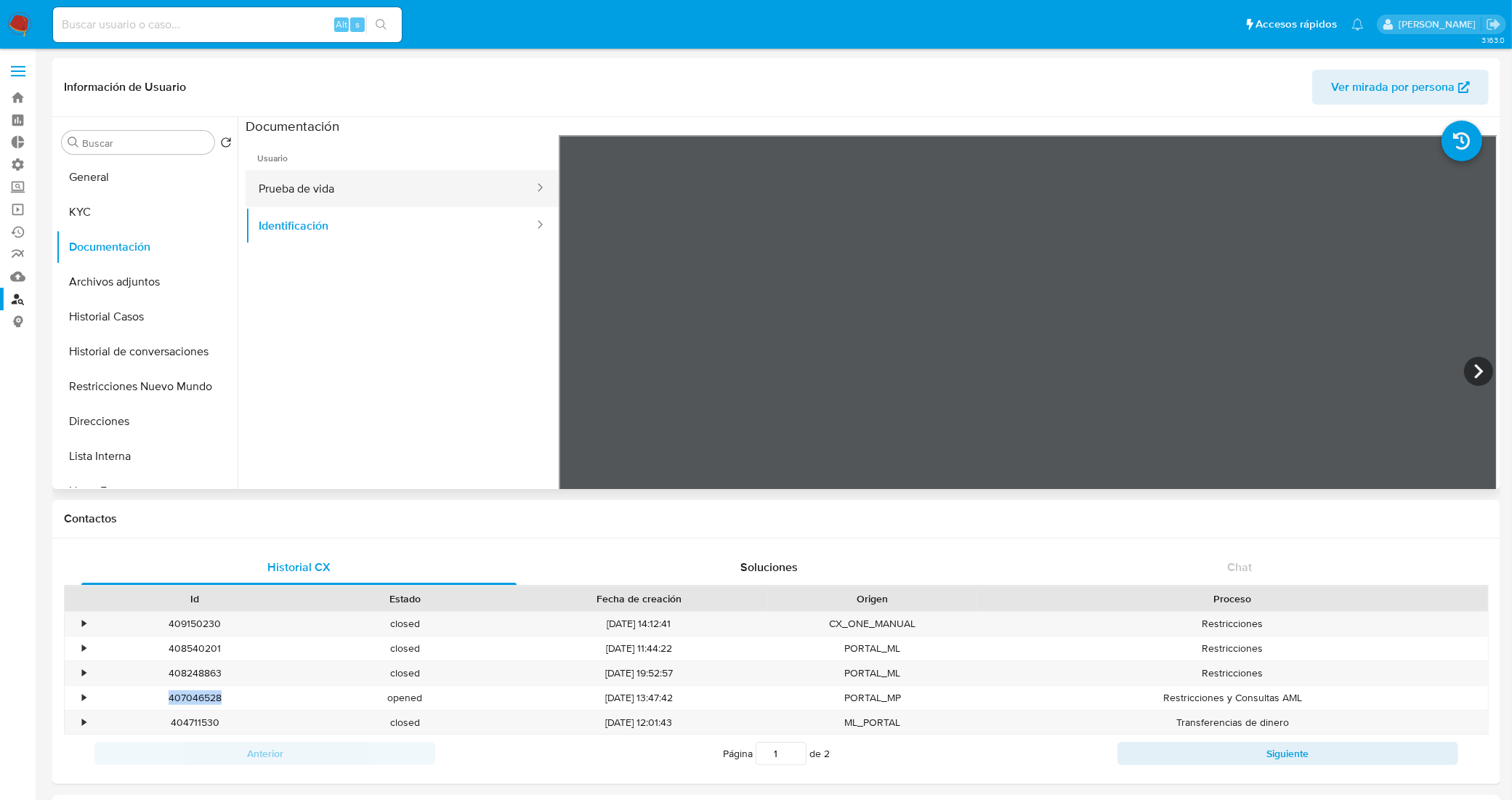
click at [383, 197] on button "Prueba de vida" at bounding box center [390, 189] width 290 height 37
click at [94, 218] on button "KYC" at bounding box center [141, 211] width 170 height 35
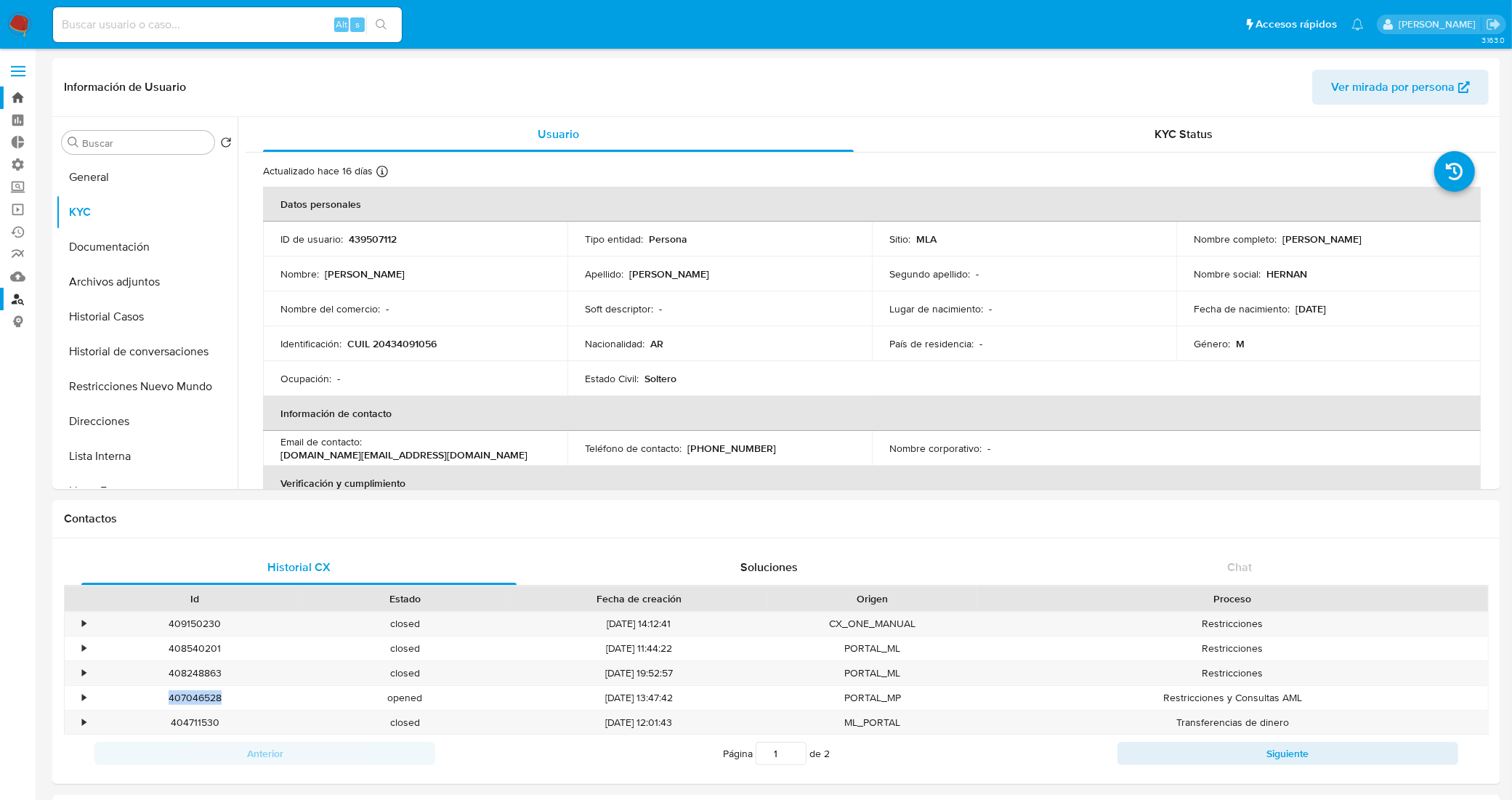
click at [12, 96] on link "Bandeja" at bounding box center [86, 97] width 173 height 23
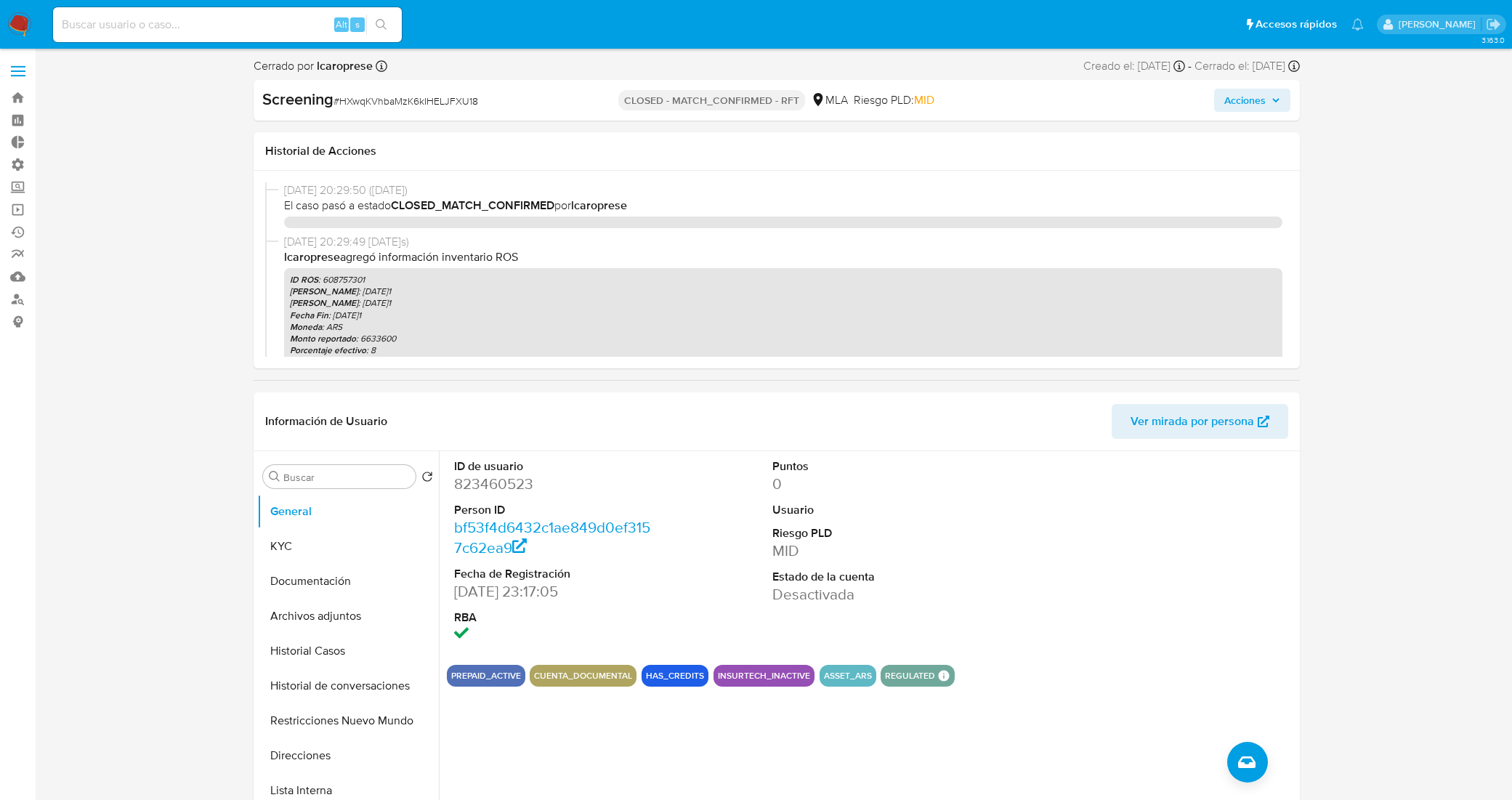
select select "10"
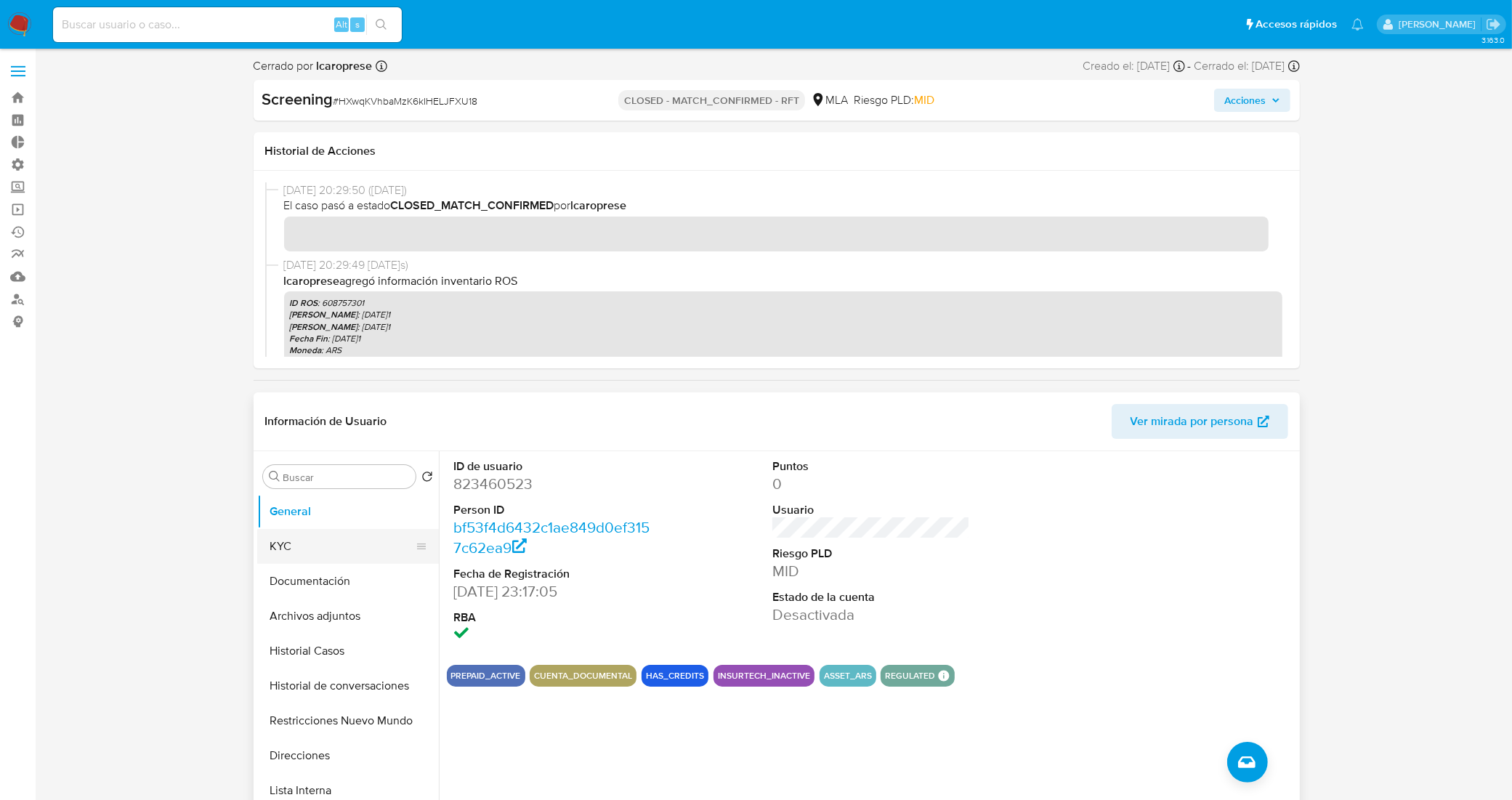
click at [339, 554] on button "KYC" at bounding box center [342, 546] width 170 height 35
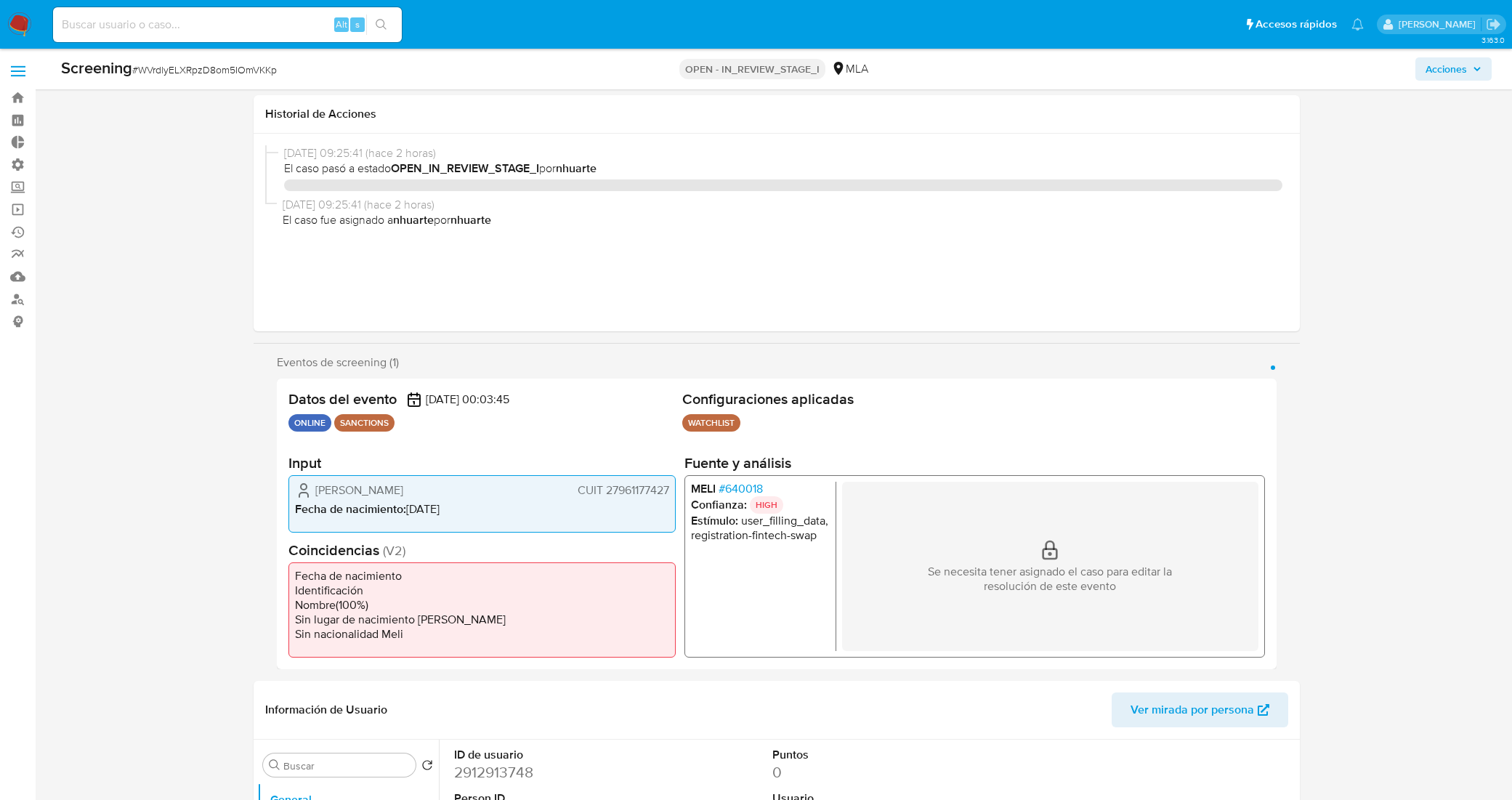
select select "10"
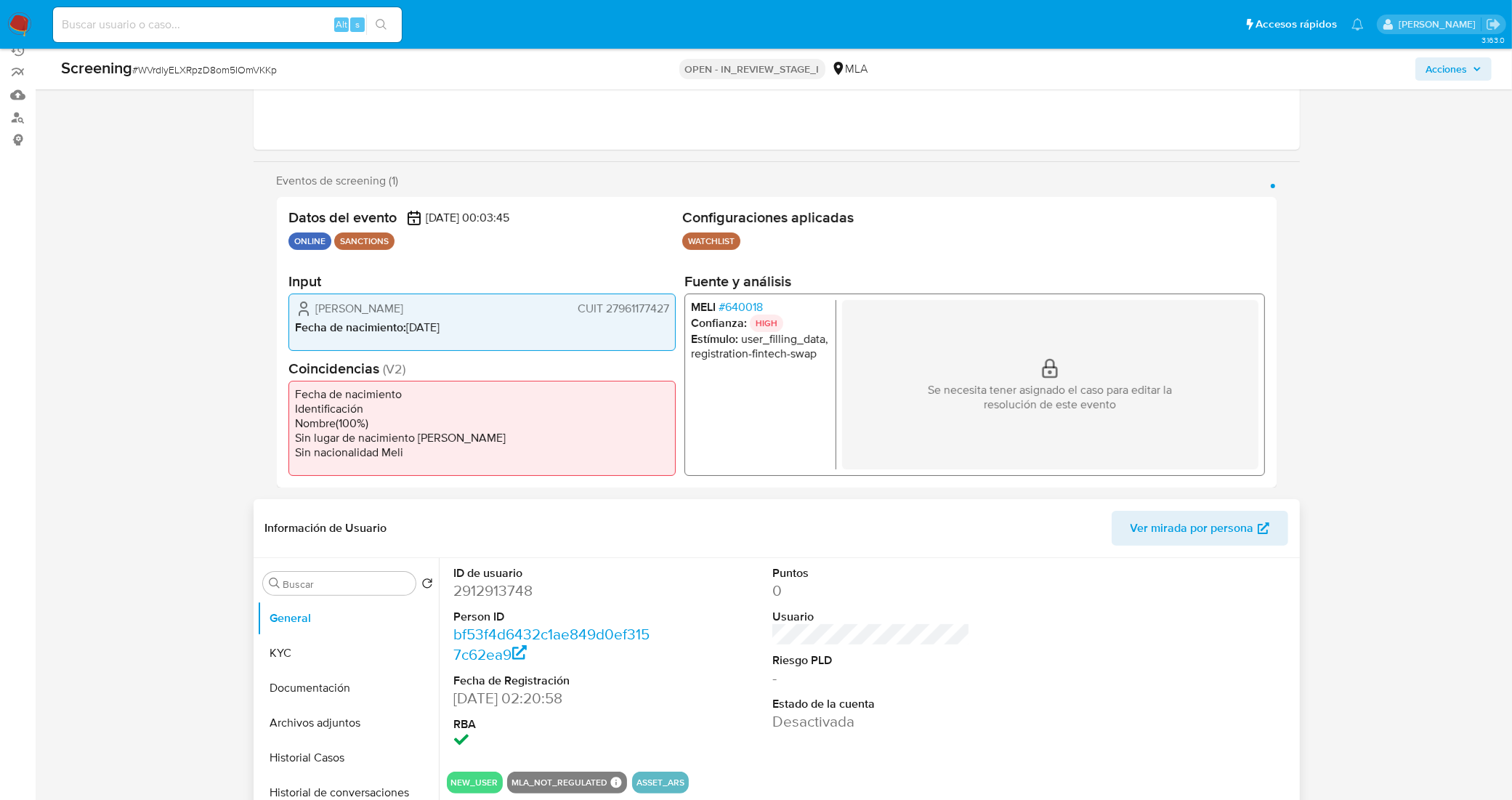
scroll to position [363, 0]
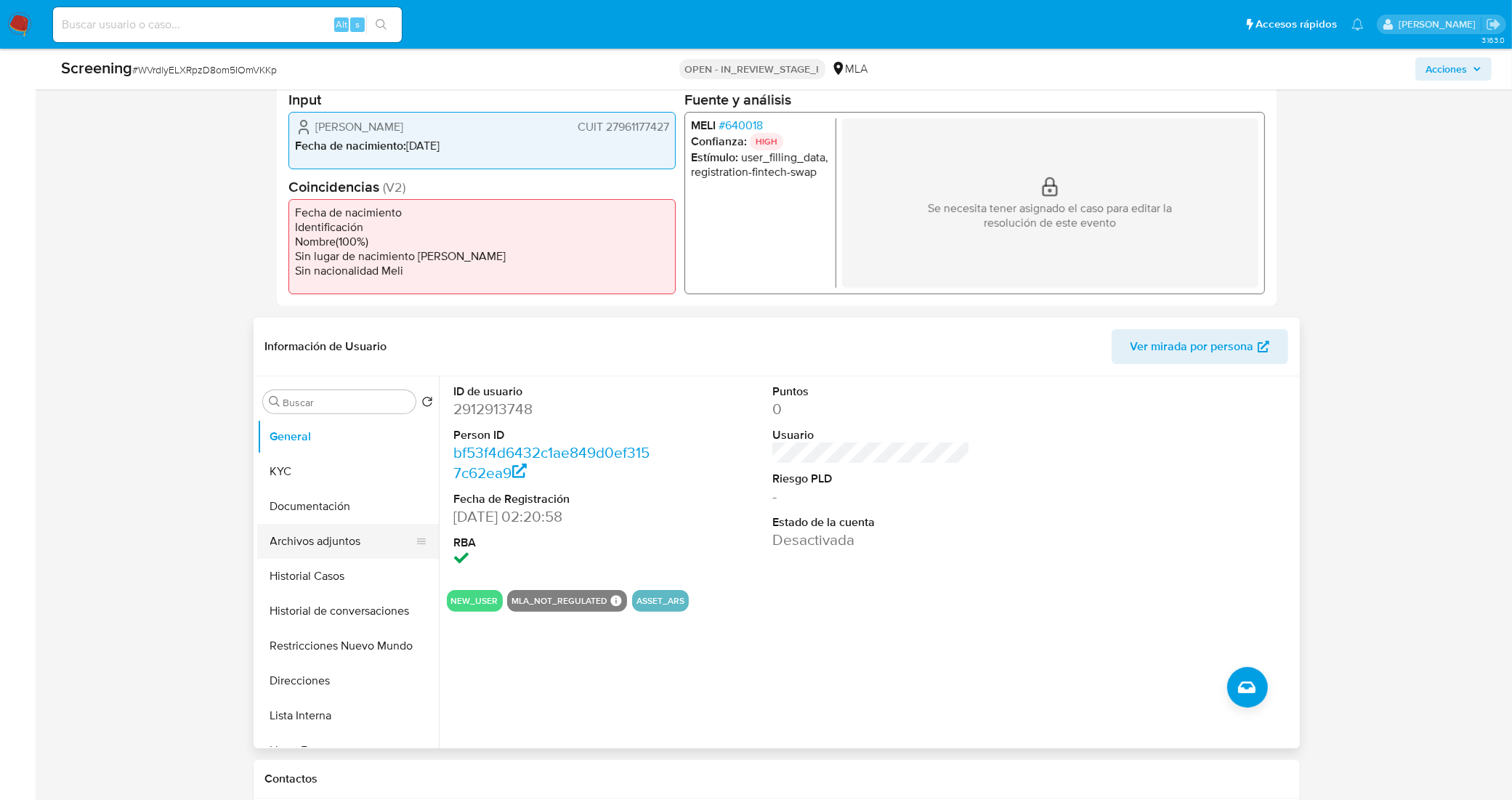
drag, startPoint x: 343, startPoint y: 509, endPoint x: 346, endPoint y: 527, distance: 18.2
click at [343, 509] on button "Documentación" at bounding box center [348, 506] width 182 height 35
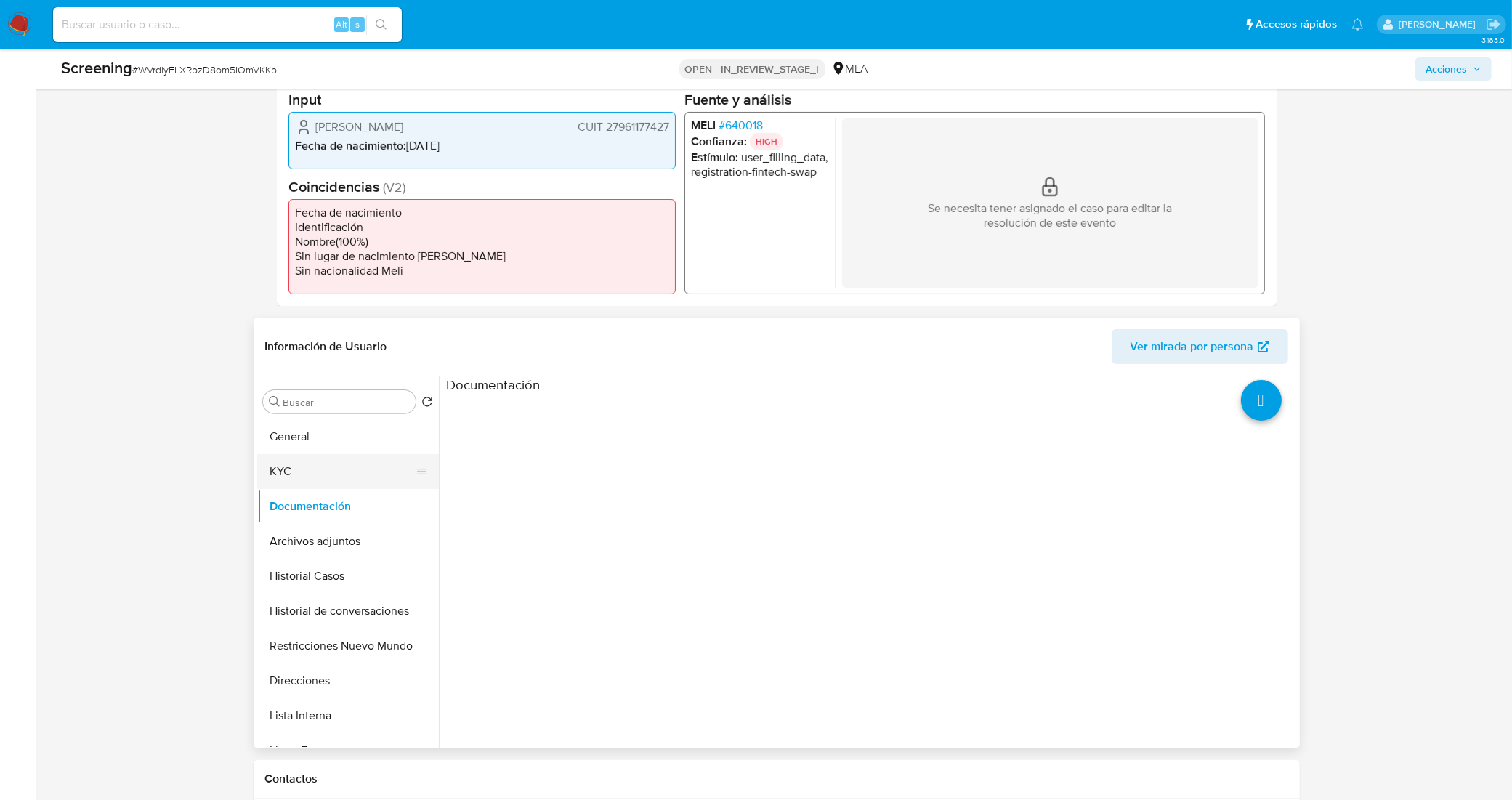
click at [318, 469] on button "KYC" at bounding box center [342, 471] width 170 height 35
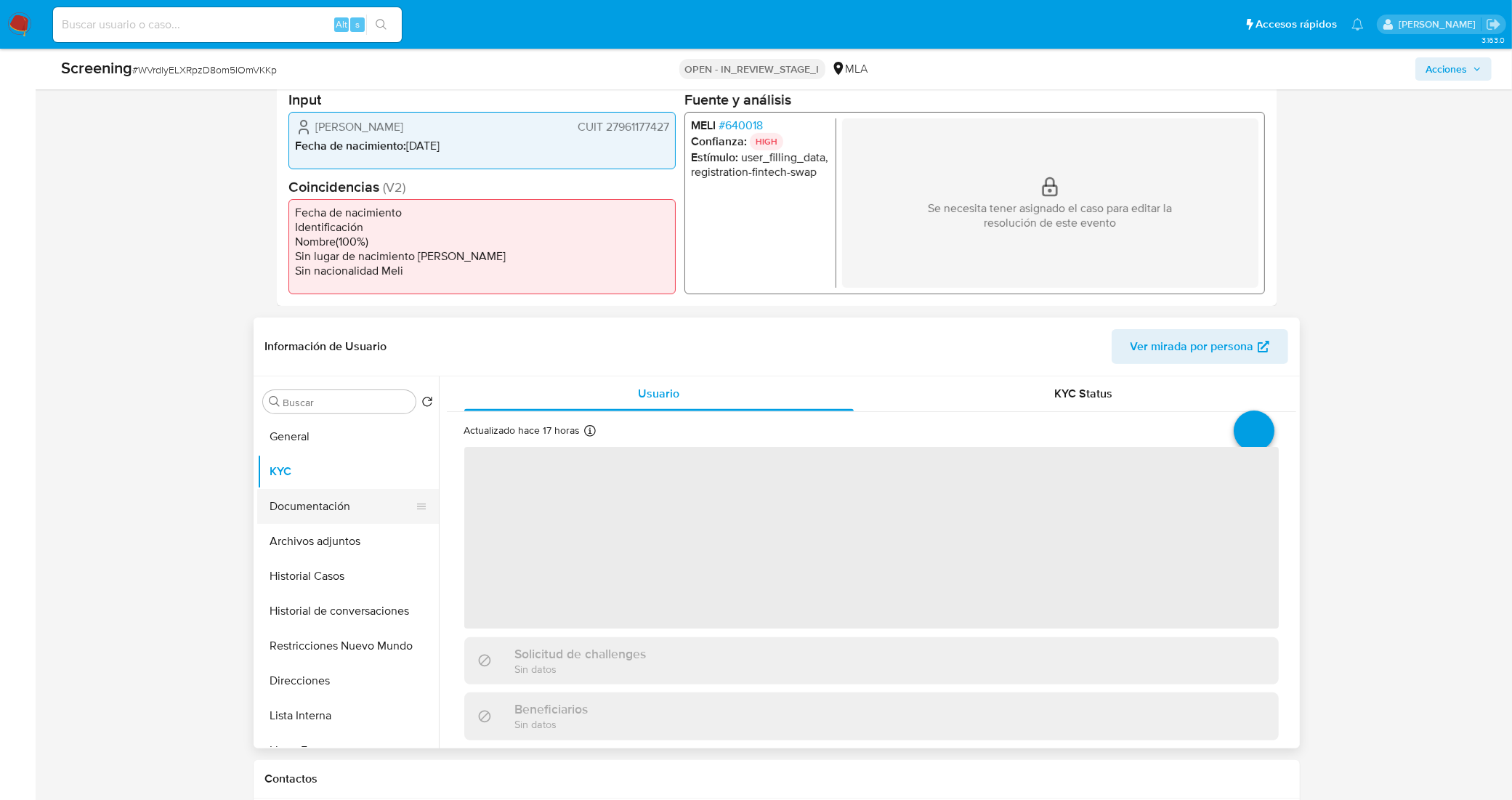
click at [333, 510] on button "Documentación" at bounding box center [342, 506] width 170 height 35
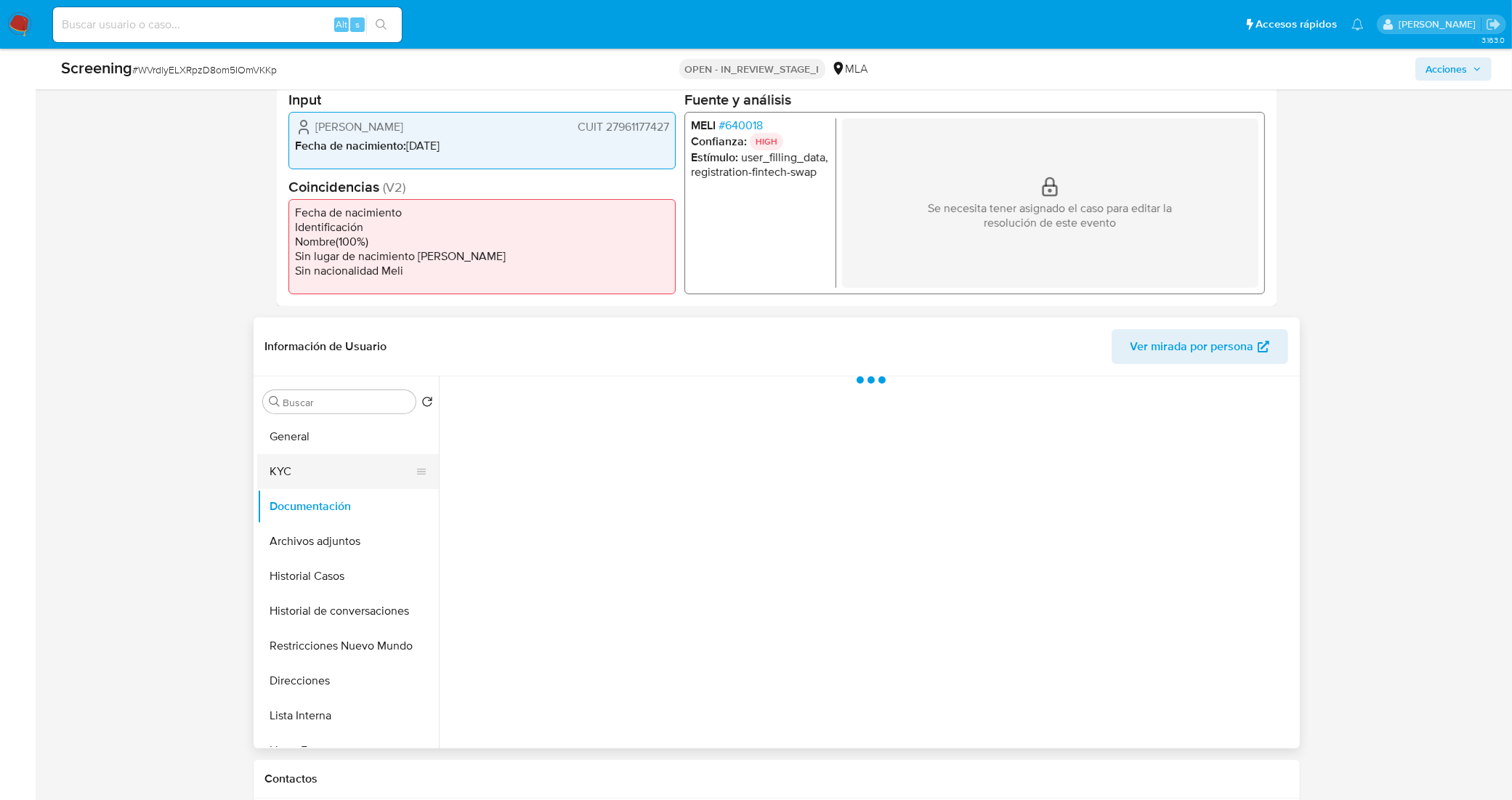
click at [342, 472] on button "KYC" at bounding box center [342, 471] width 170 height 35
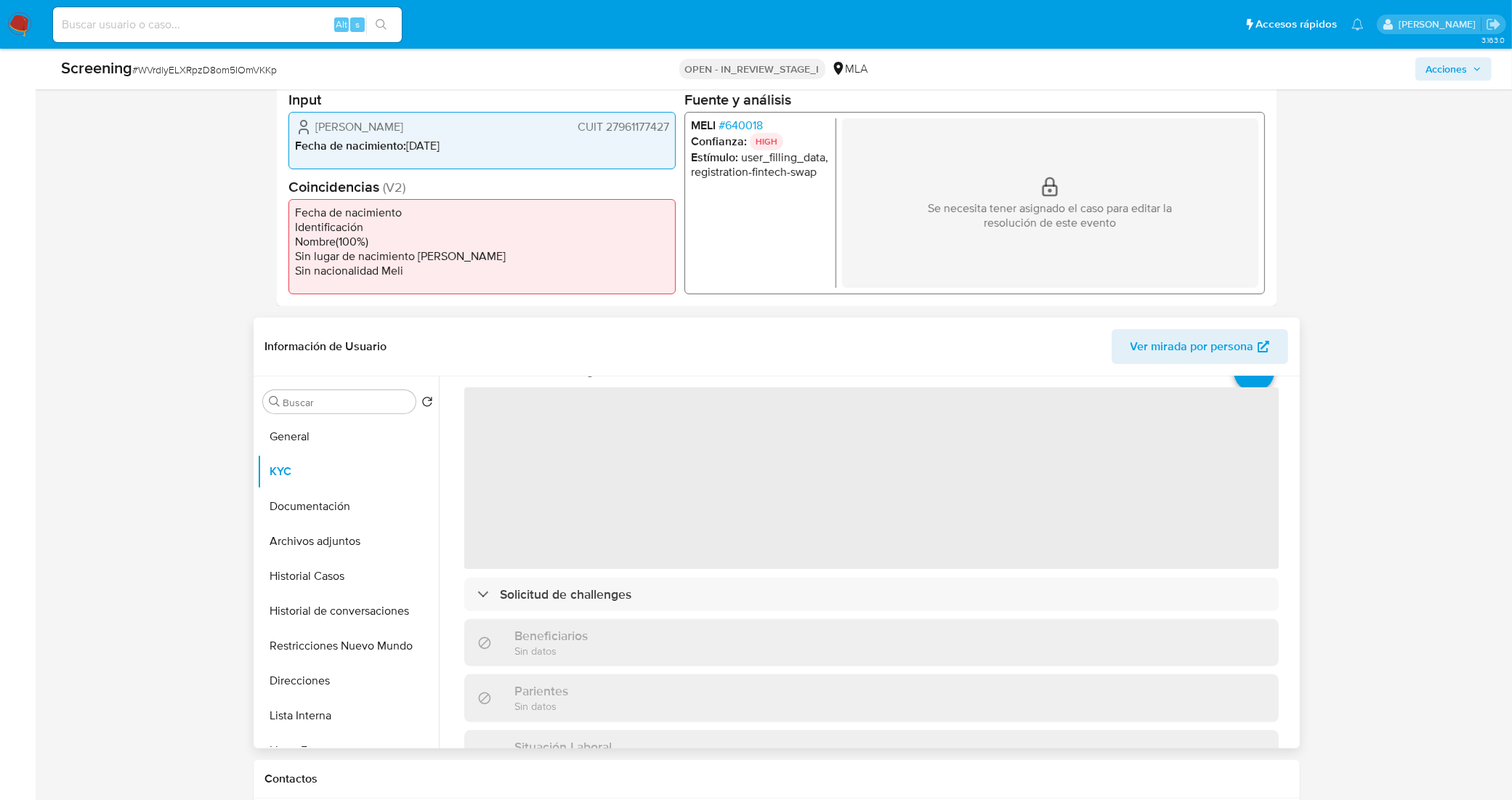
scroll to position [91, 0]
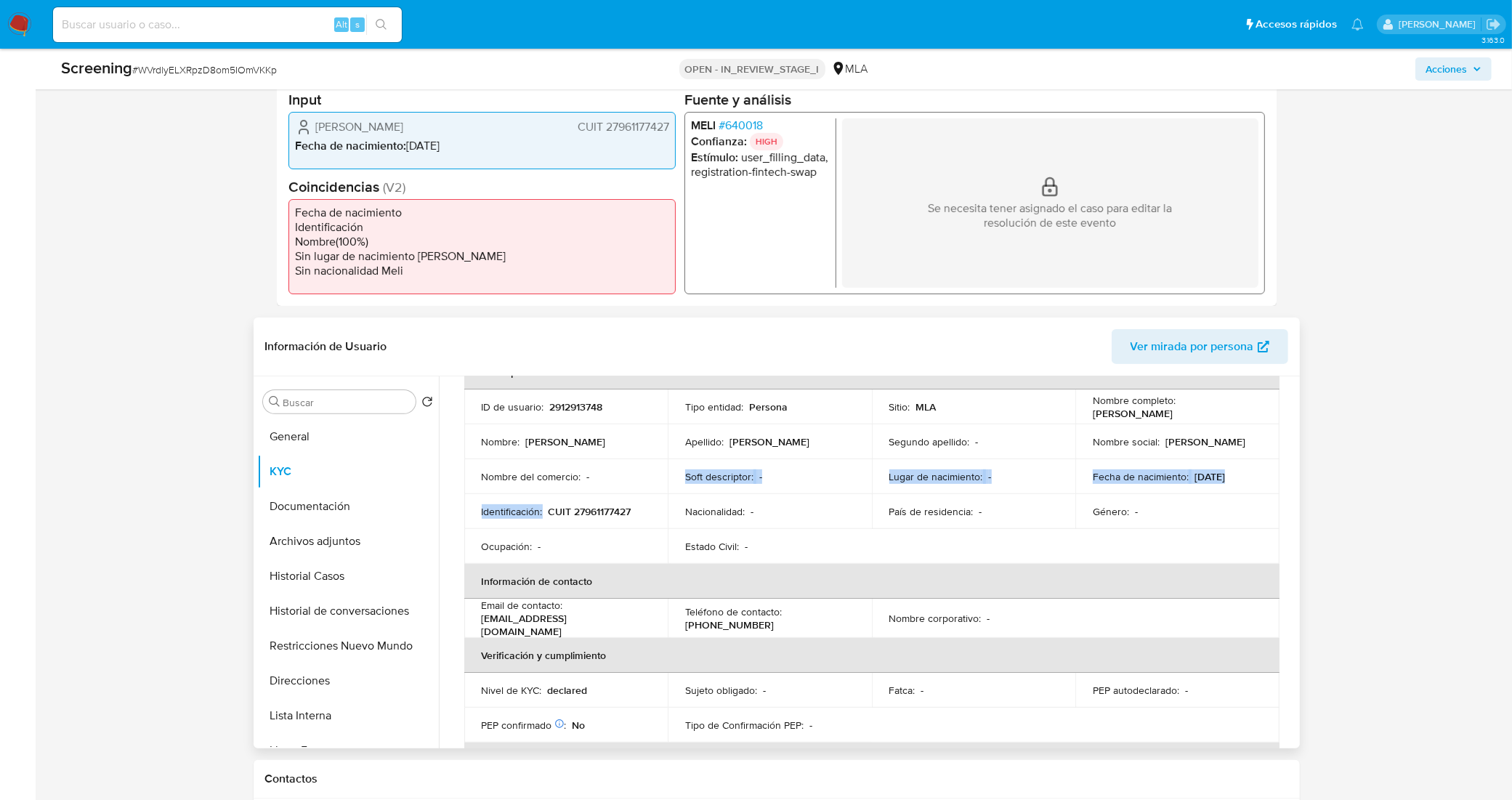
drag, startPoint x: 544, startPoint y: 510, endPoint x: 635, endPoint y: 511, distance: 91.0
click at [630, 500] on td "Identificación : CUIT 27961177427" at bounding box center [566, 511] width 204 height 35
click at [635, 511] on div "Identificación : CUIT 27961177427" at bounding box center [566, 511] width 170 height 13
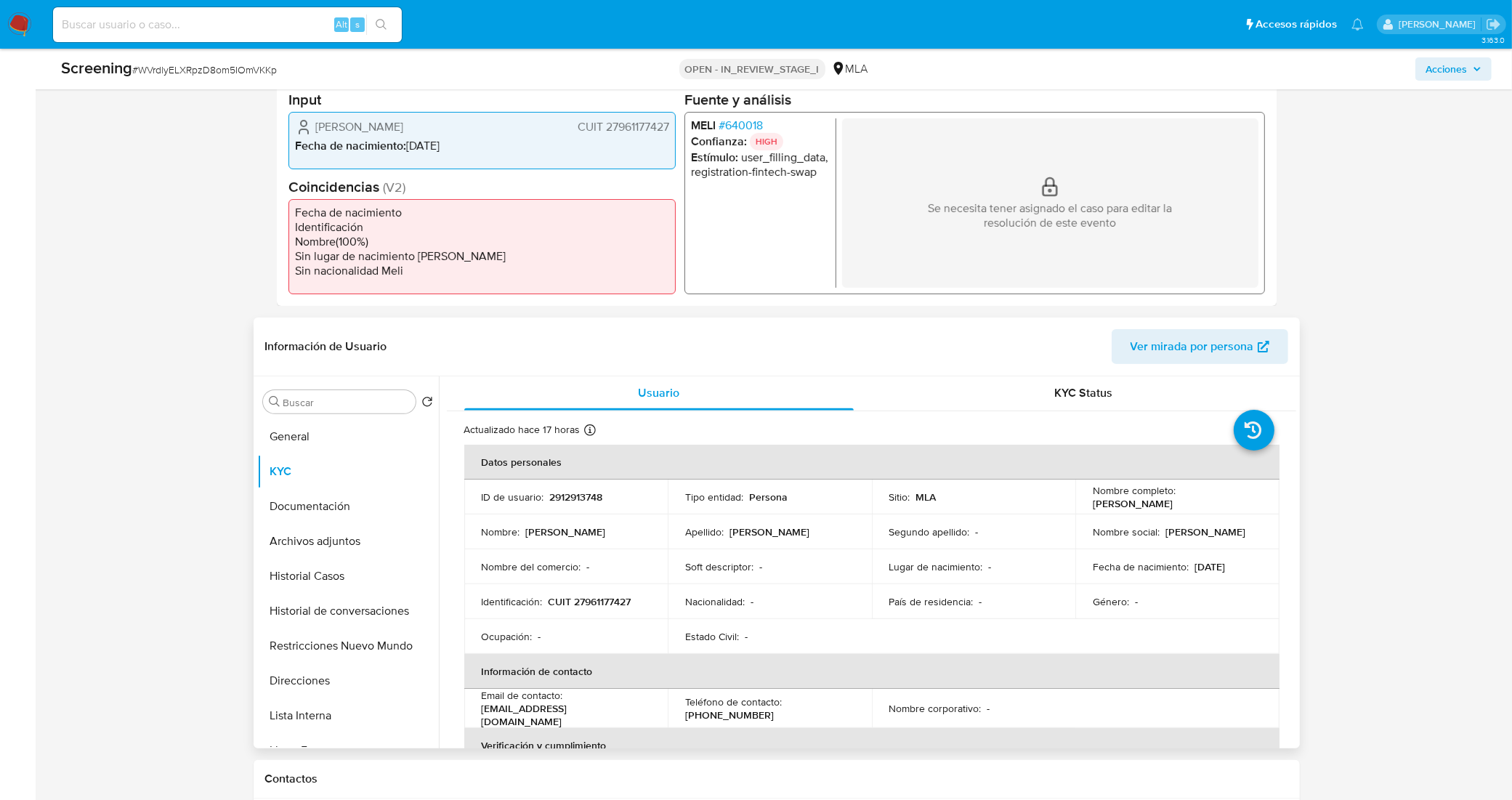
scroll to position [0, 0]
drag, startPoint x: 570, startPoint y: 601, endPoint x: 627, endPoint y: 603, distance: 57.0
click at [627, 603] on p "CUIT 27961177427" at bounding box center [590, 602] width 82 height 13
